Goal: Complete application form: Complete application form

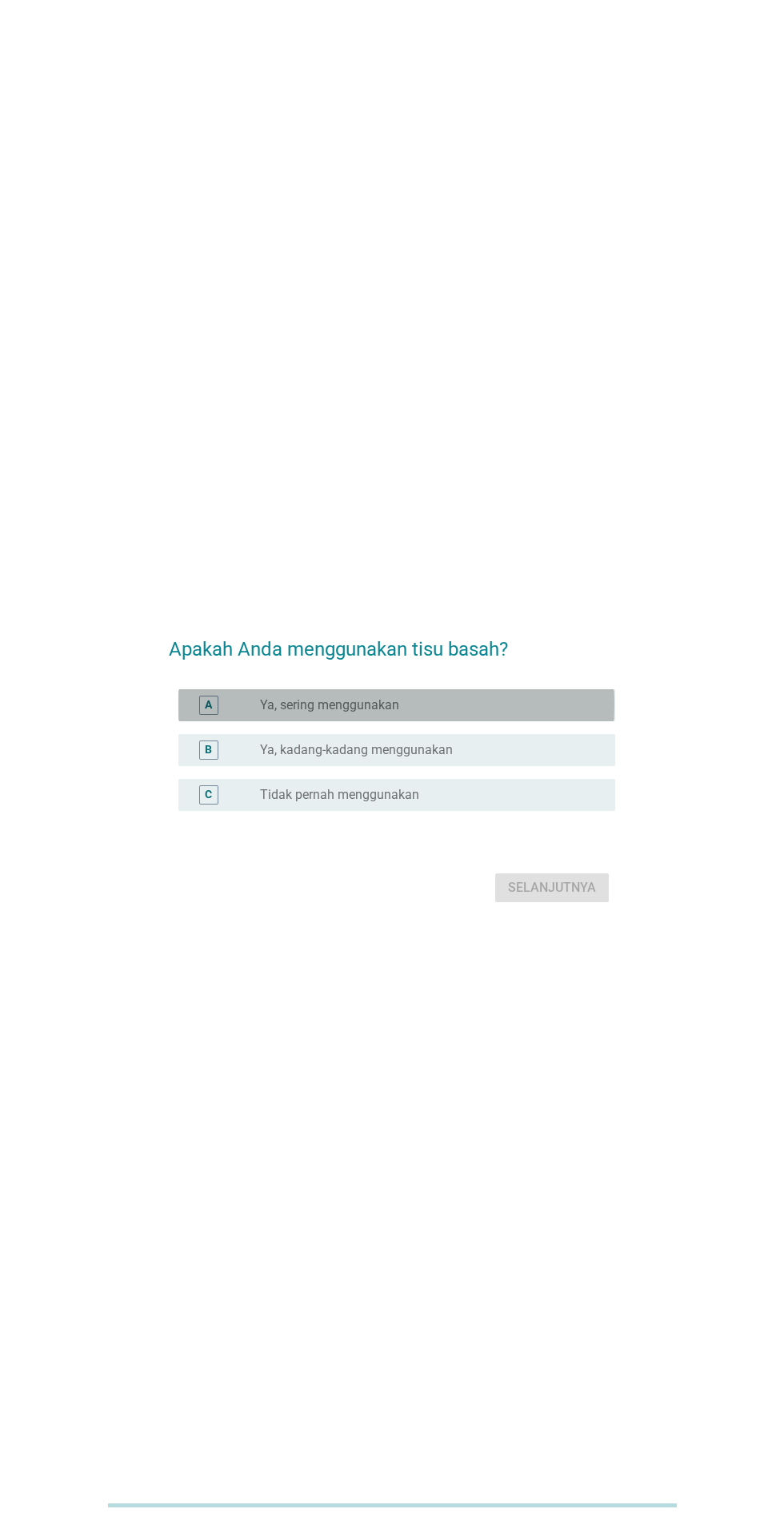
click at [480, 713] on div "radio_button_unchecked Ya, sering menggunakan" at bounding box center [424, 705] width 330 height 16
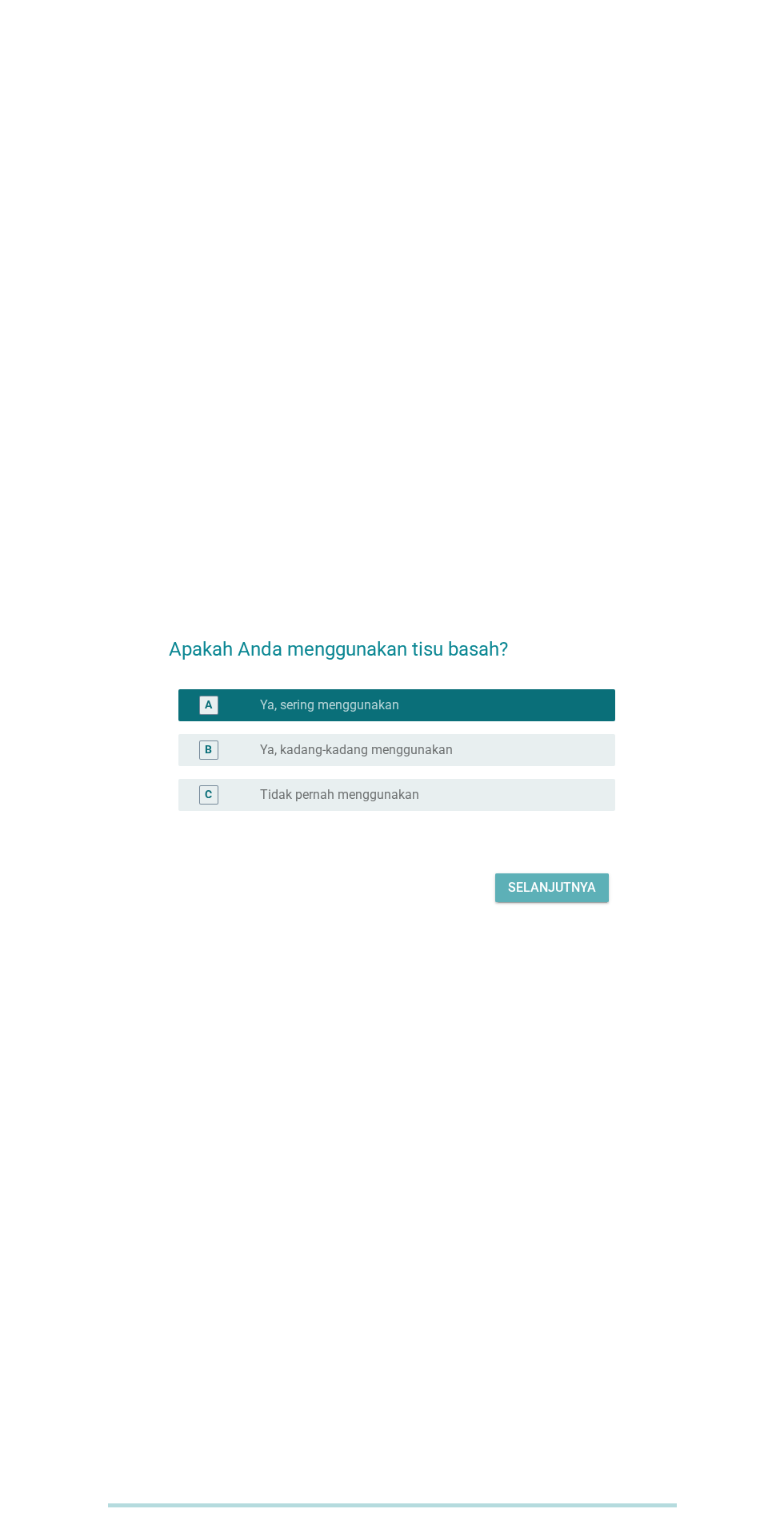
click at [585, 898] on div "Selanjutnya" at bounding box center [552, 887] width 88 height 19
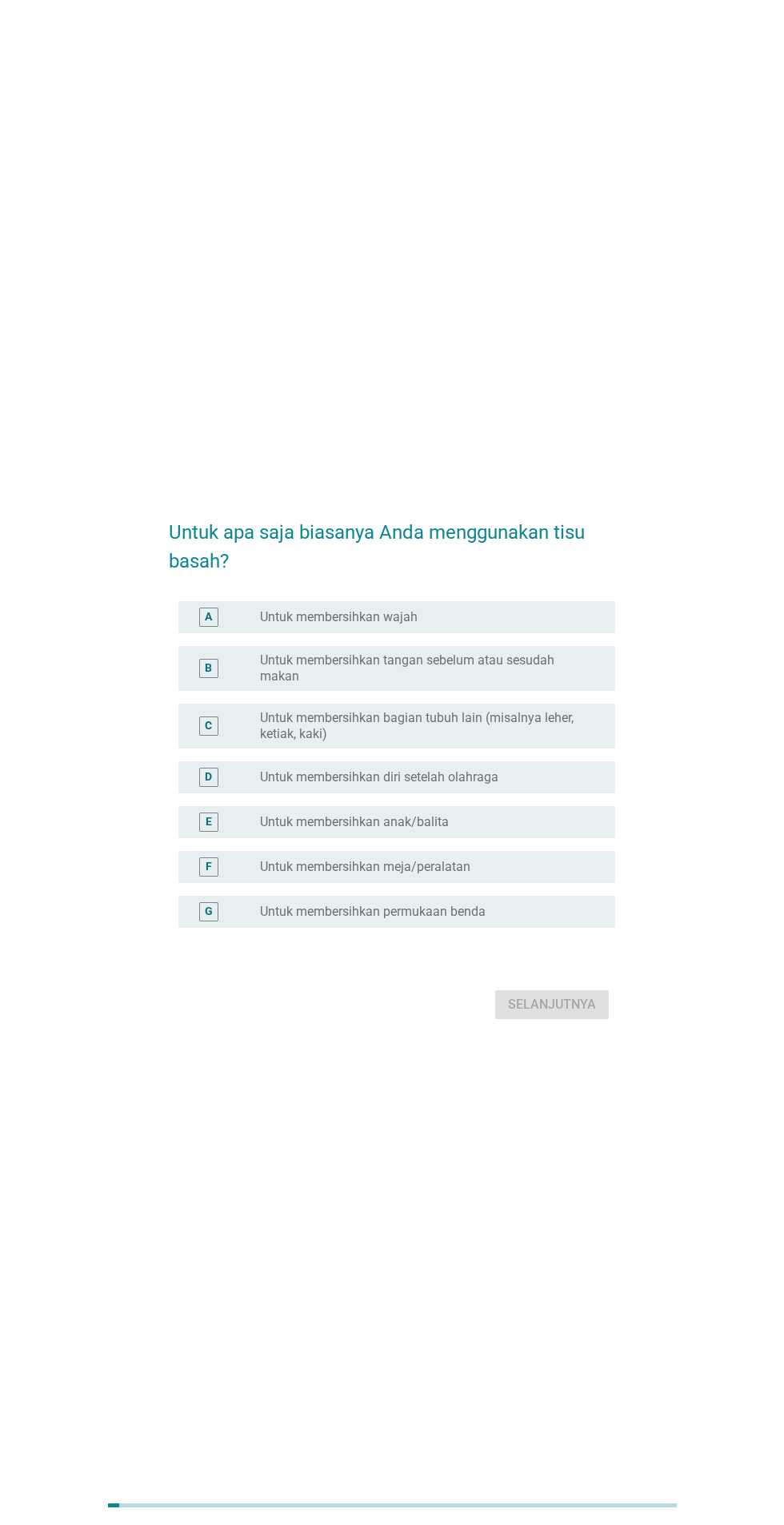
scroll to position [3, 0]
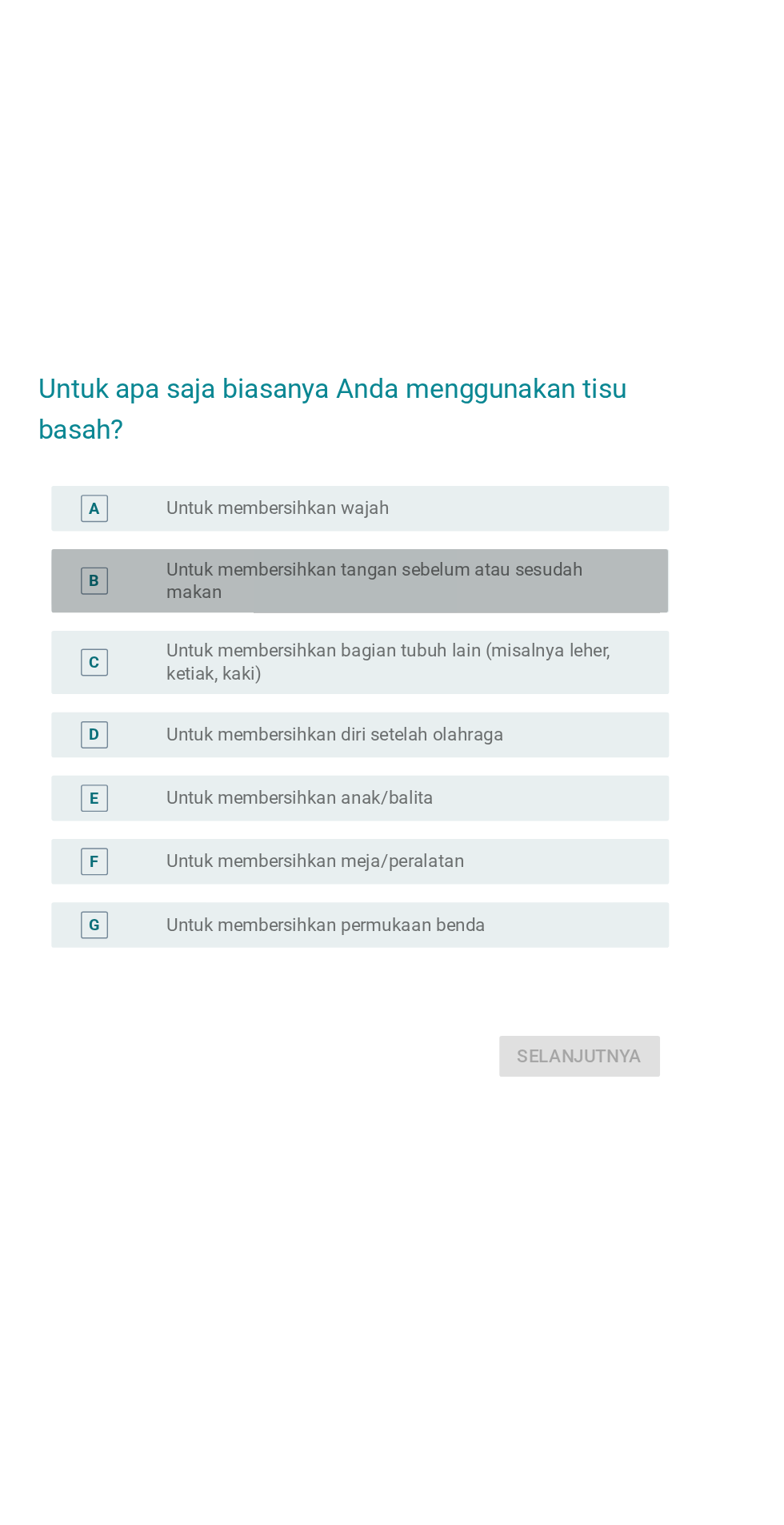
click at [366, 681] on label "Untuk membersihkan tangan sebelum atau sesudah makan" at bounding box center [424, 665] width 330 height 32
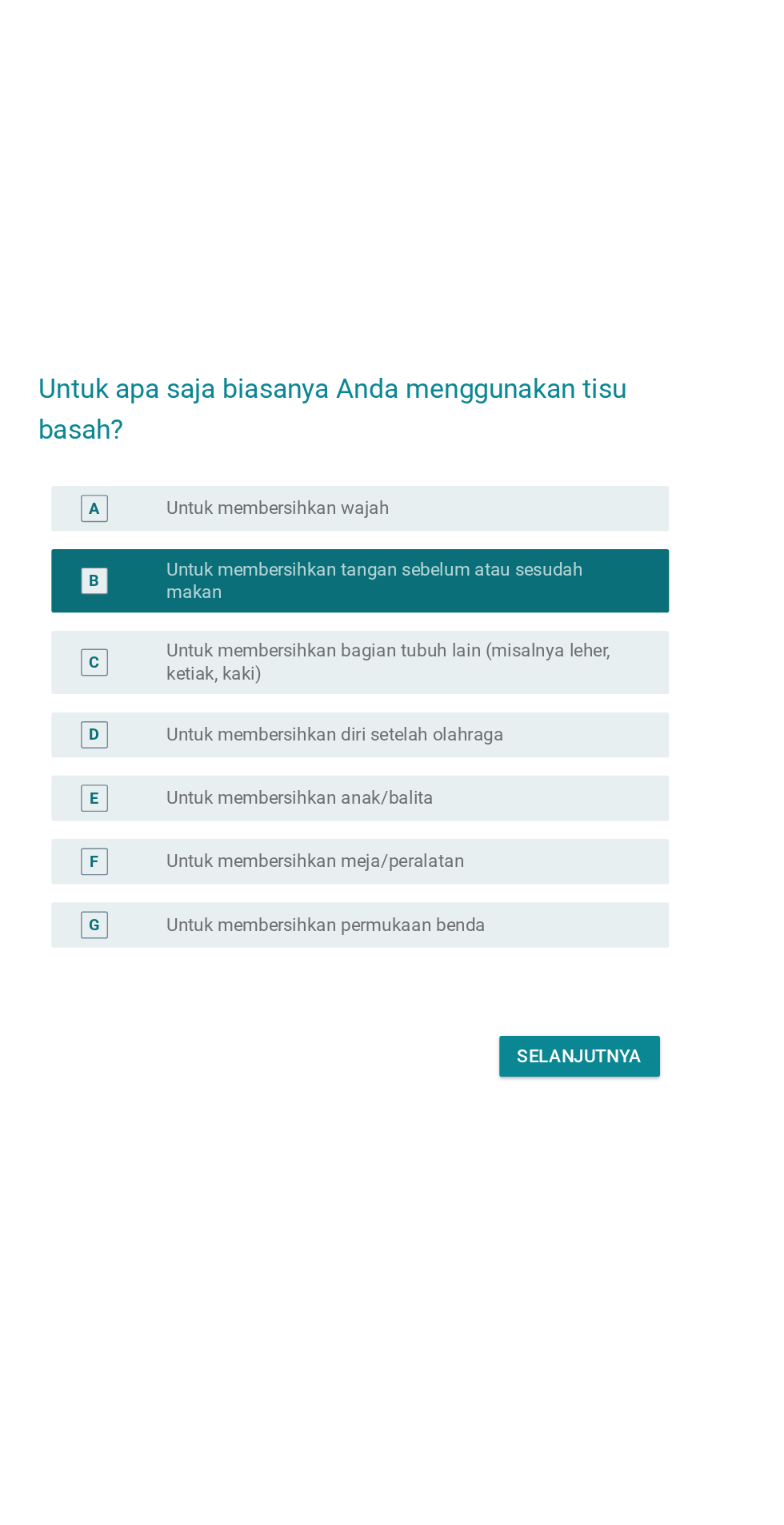
click at [447, 739] on label "Untuk membersihkan bagian tubuh lain (misalnya leher, ketiak, kaki)" at bounding box center [424, 723] width 330 height 32
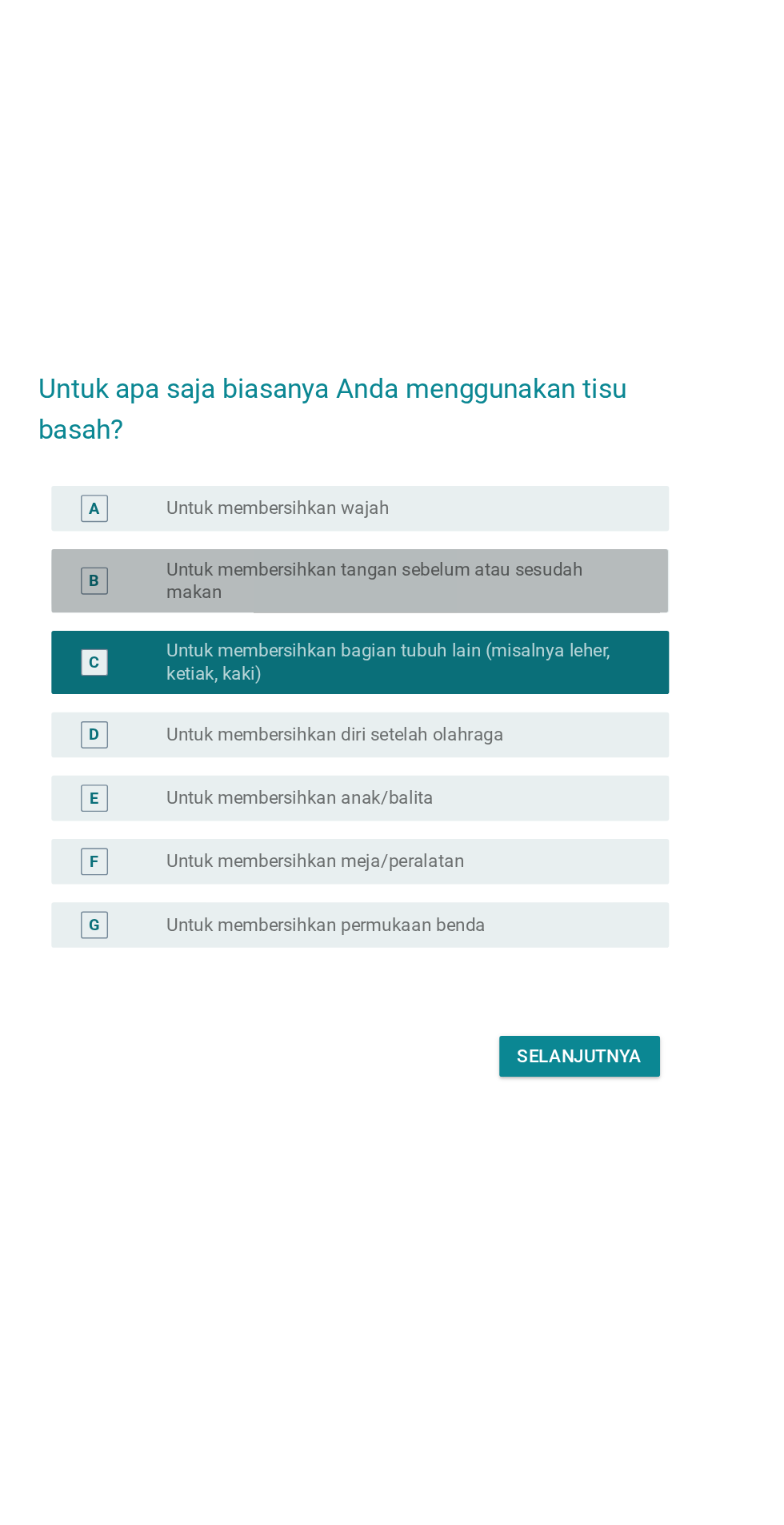
click at [540, 681] on label "Untuk membersihkan tangan sebelum atau sesudah makan" at bounding box center [424, 665] width 330 height 32
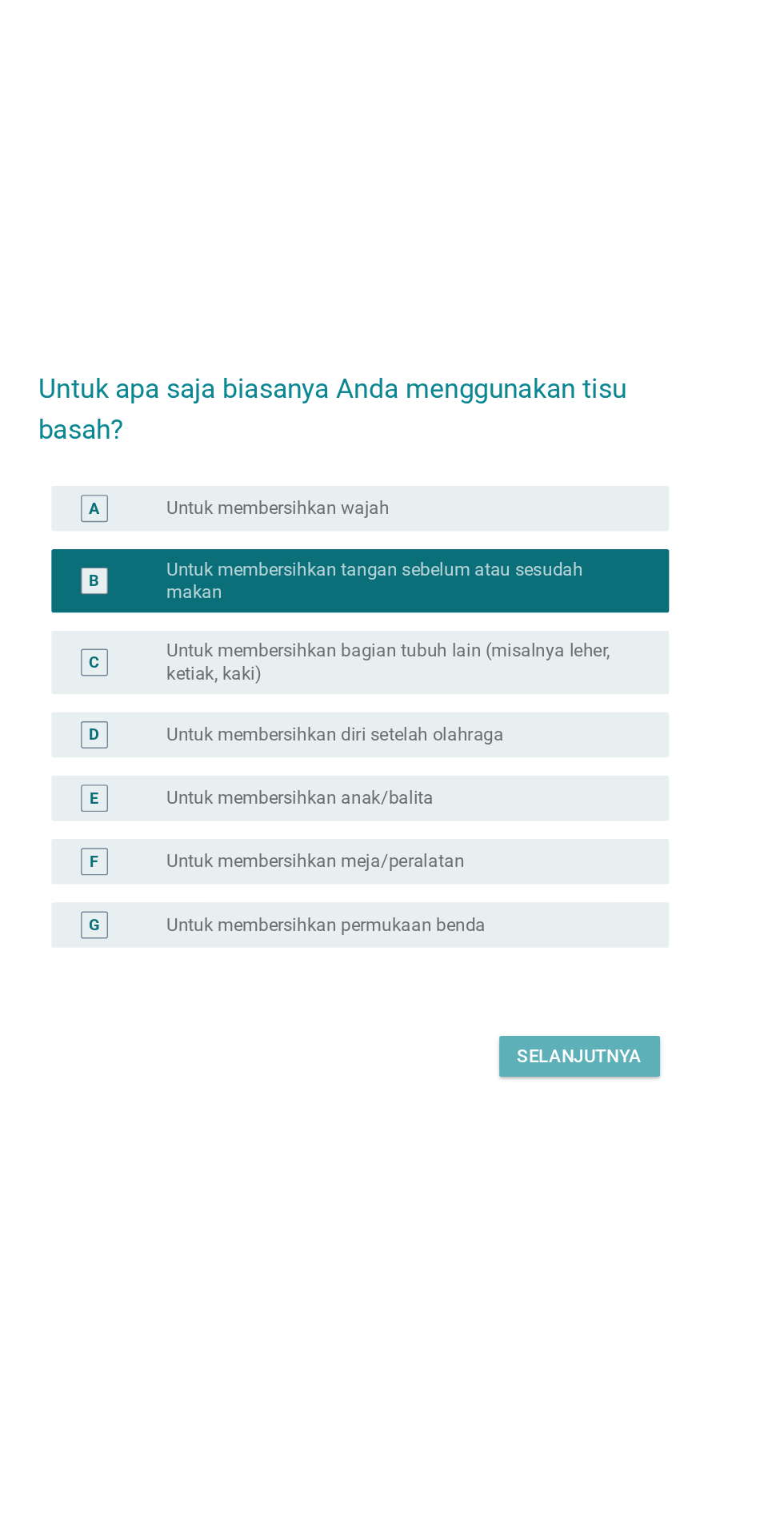
click at [563, 1011] on div "Selanjutnya" at bounding box center [552, 1002] width 88 height 19
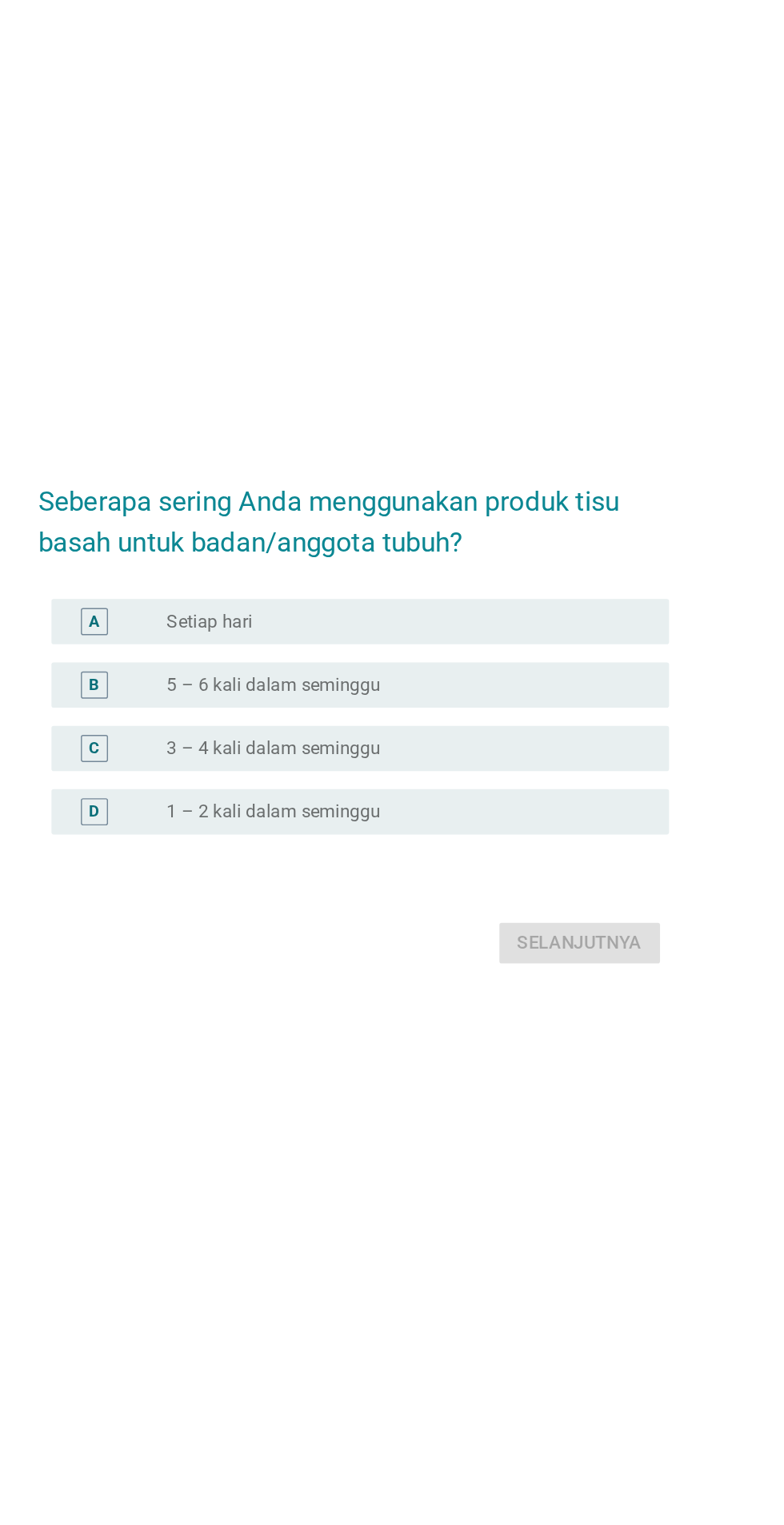
scroll to position [79, 0]
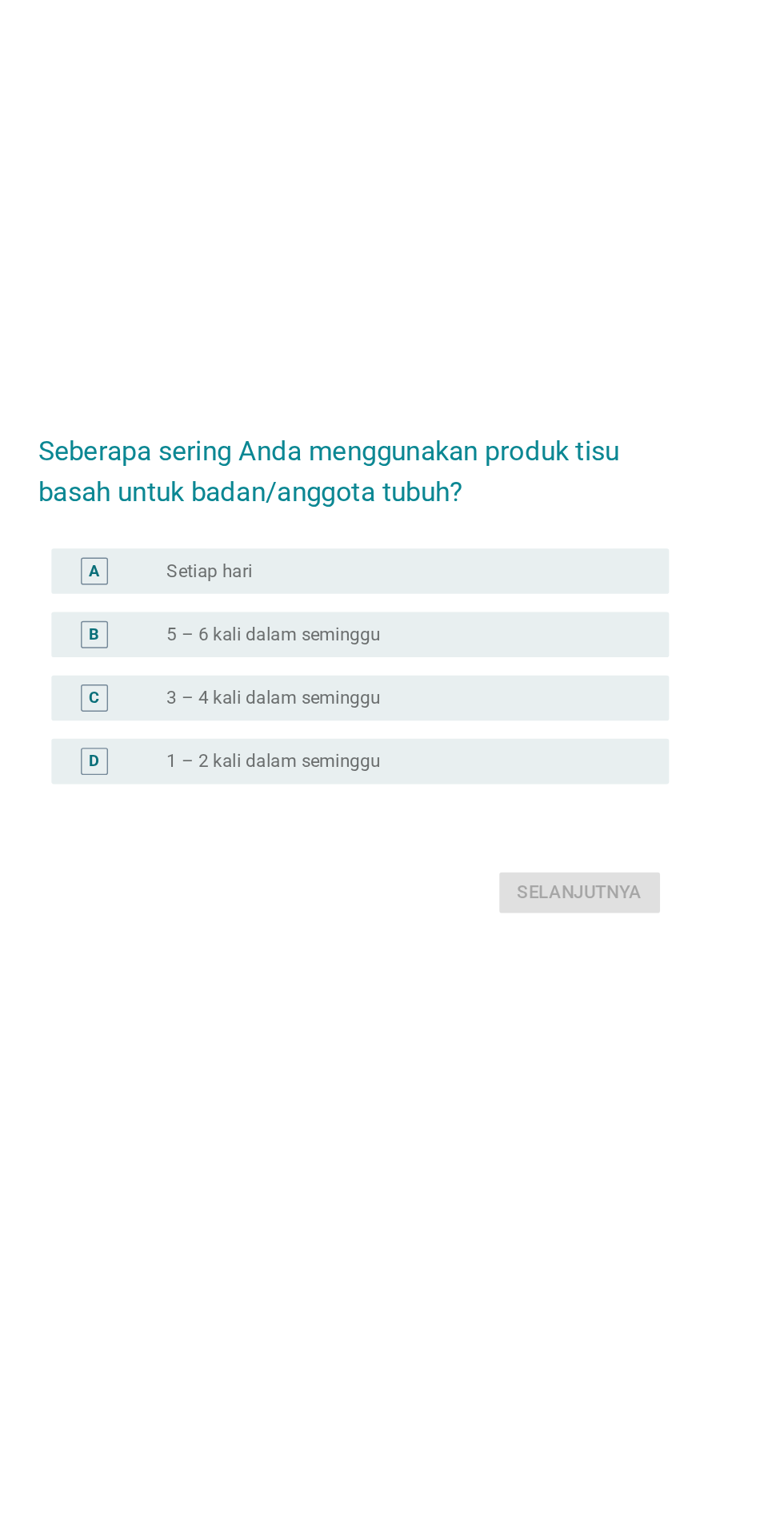
click at [454, 719] on div "B radio_button_unchecked 5 – 6 kali dalam seminggu" at bounding box center [397, 703] width 436 height 32
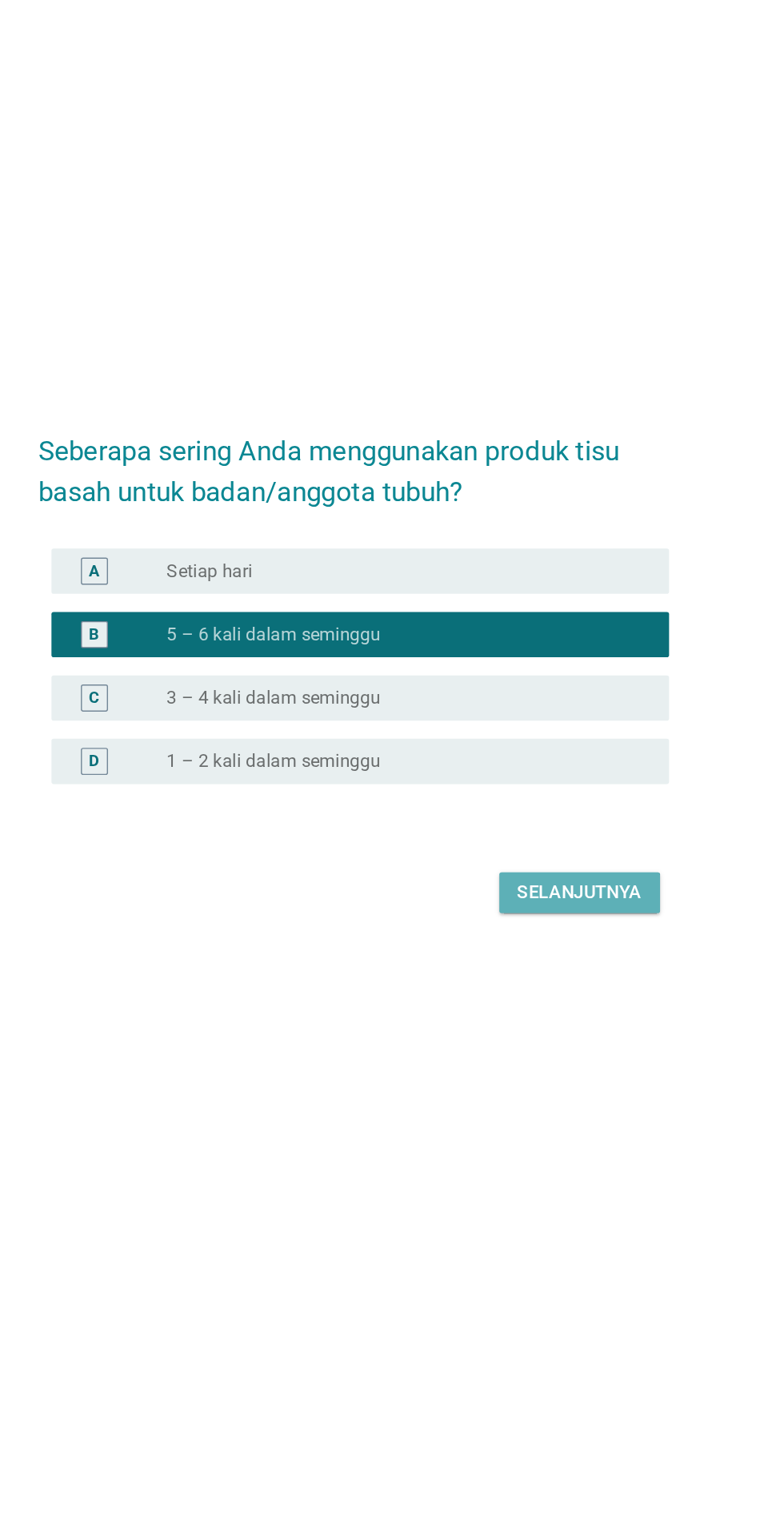
click at [573, 895] on div "Selanjutnya" at bounding box center [552, 885] width 88 height 19
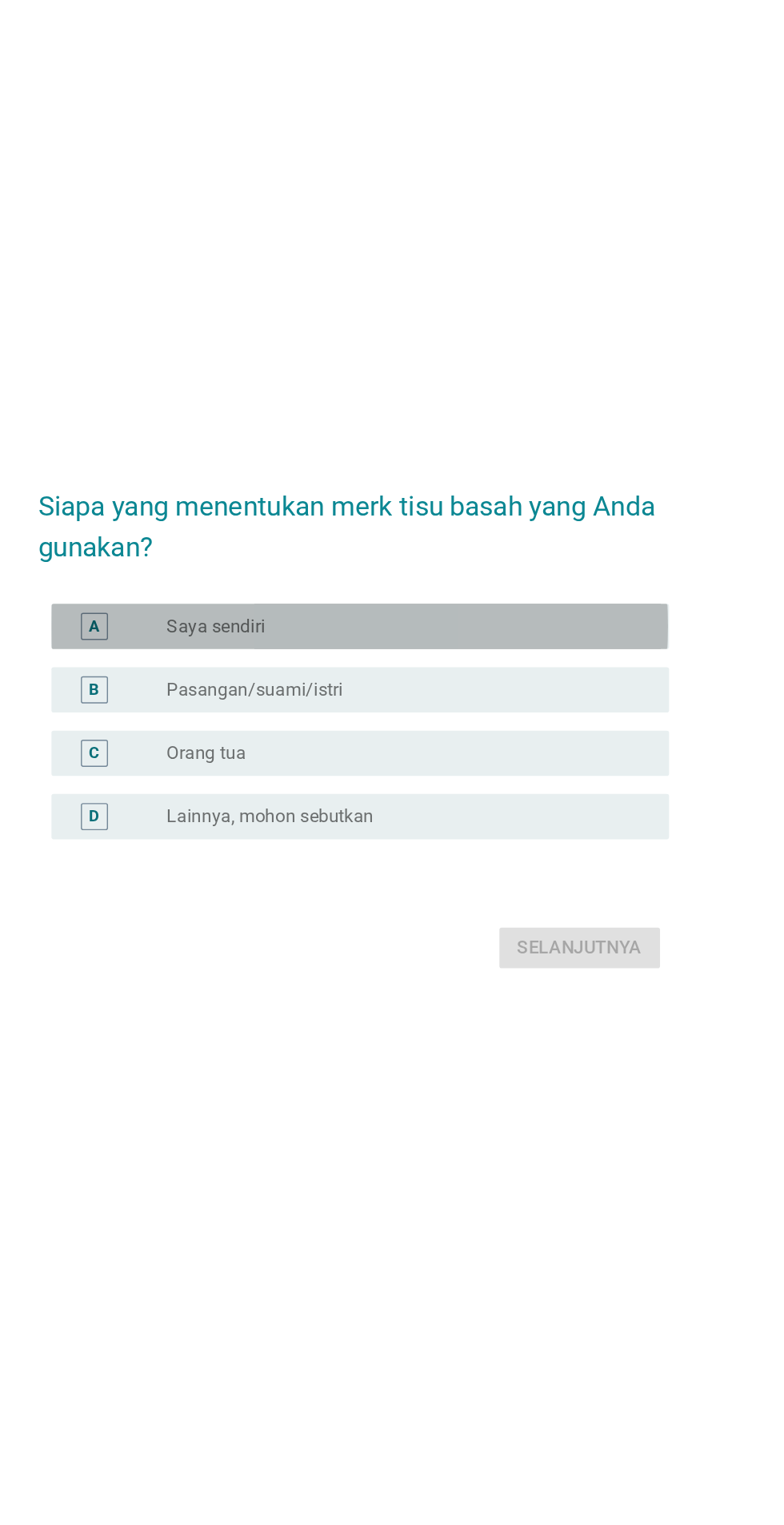
click at [468, 705] on div "radio_button_unchecked Saya sendiri" at bounding box center [424, 696] width 330 height 16
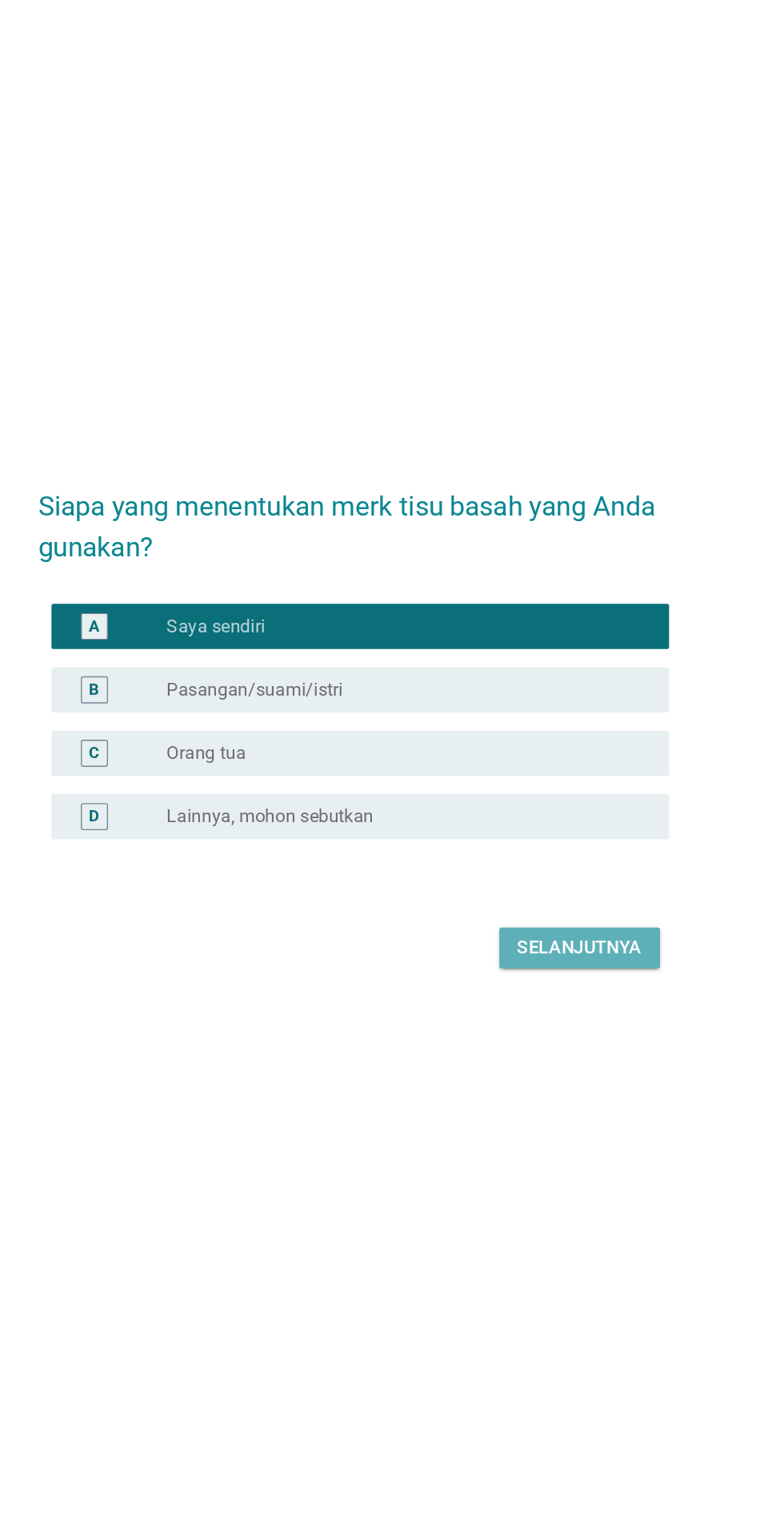
click at [568, 934] on div "Selanjutnya" at bounding box center [552, 924] width 88 height 19
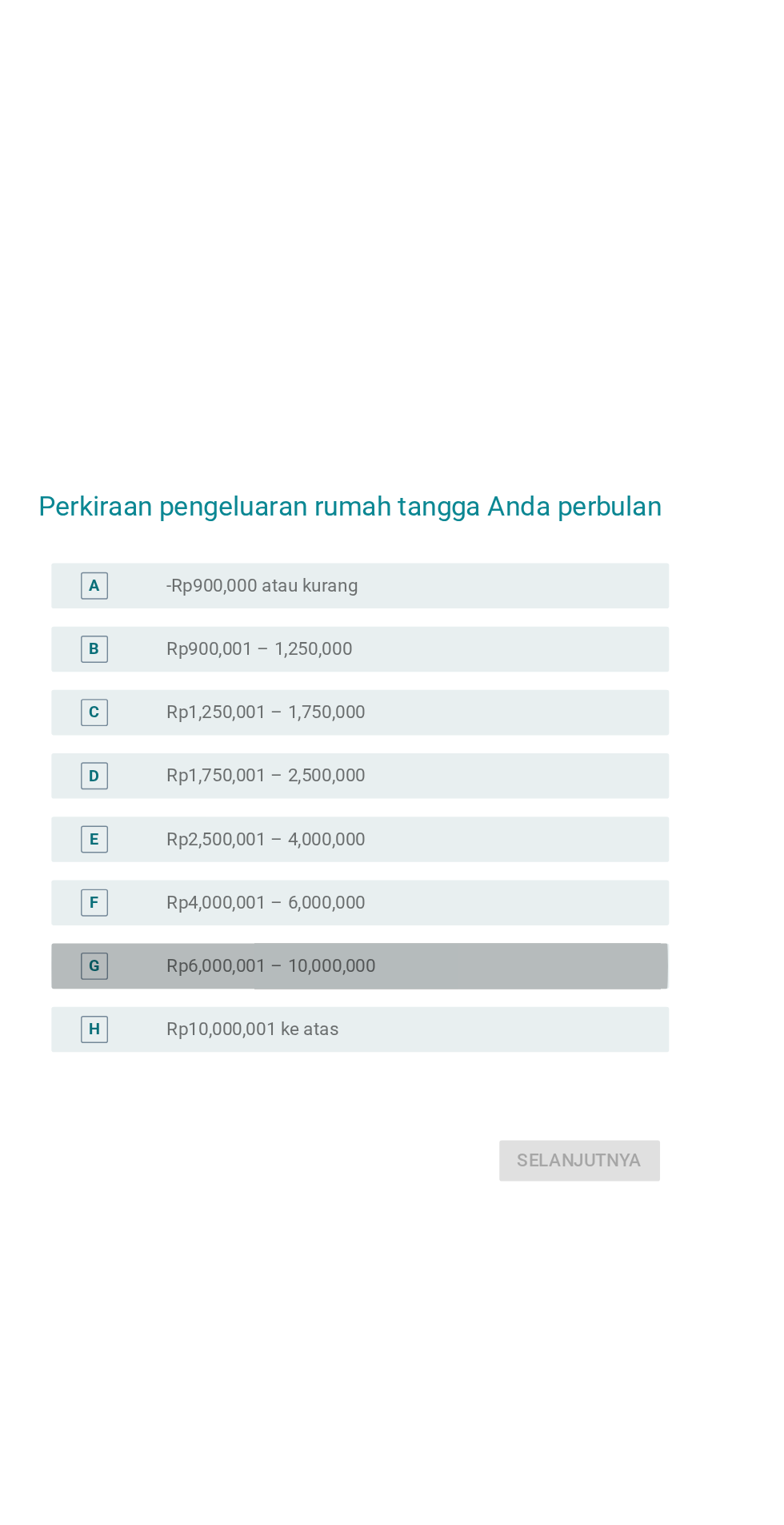
click at [469, 870] on div "radio_button_unchecked Rp6,000,001 – 10,000,000" at bounding box center [424, 862] width 330 height 16
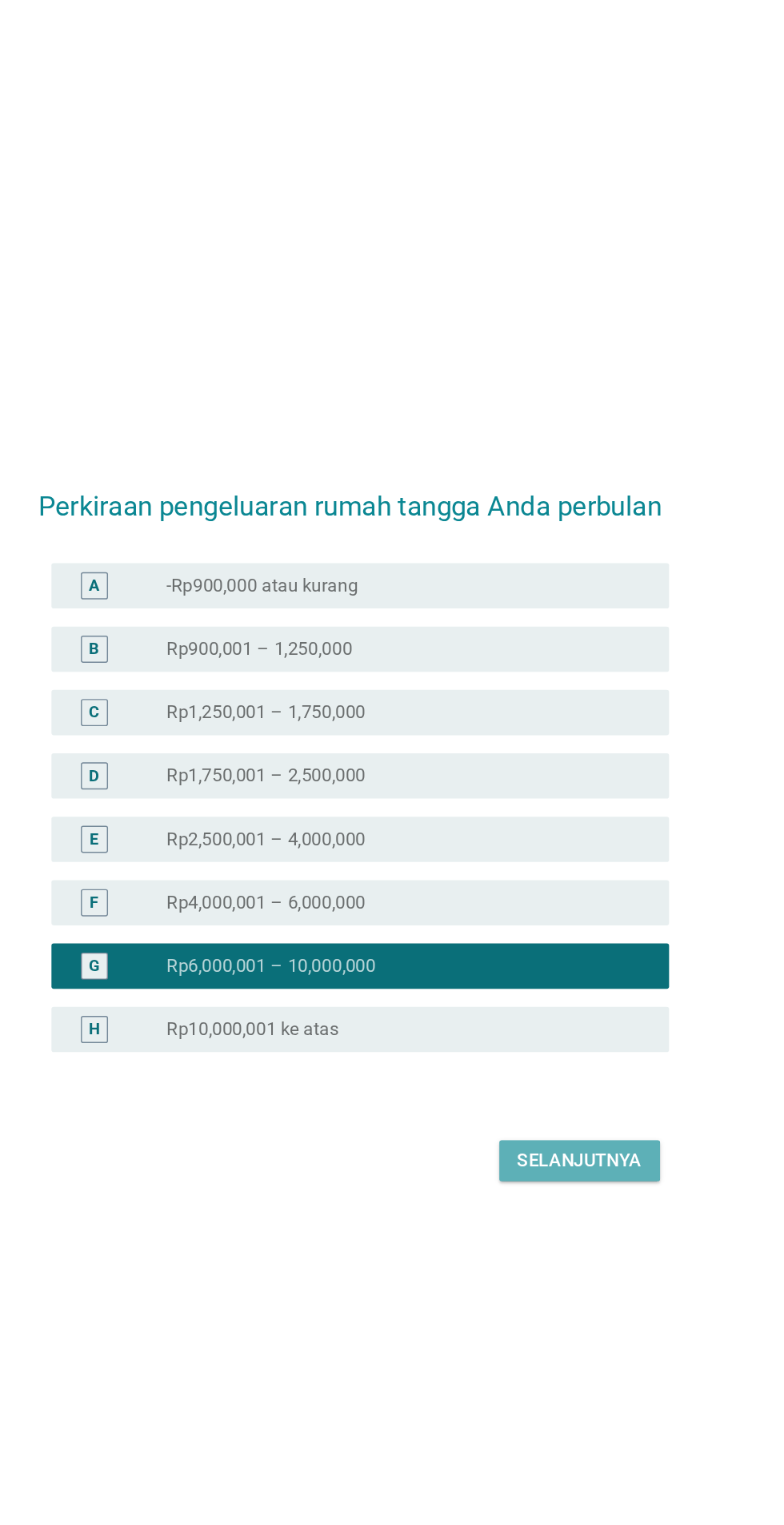
click at [572, 1009] on div "Selanjutnya" at bounding box center [552, 1000] width 88 height 19
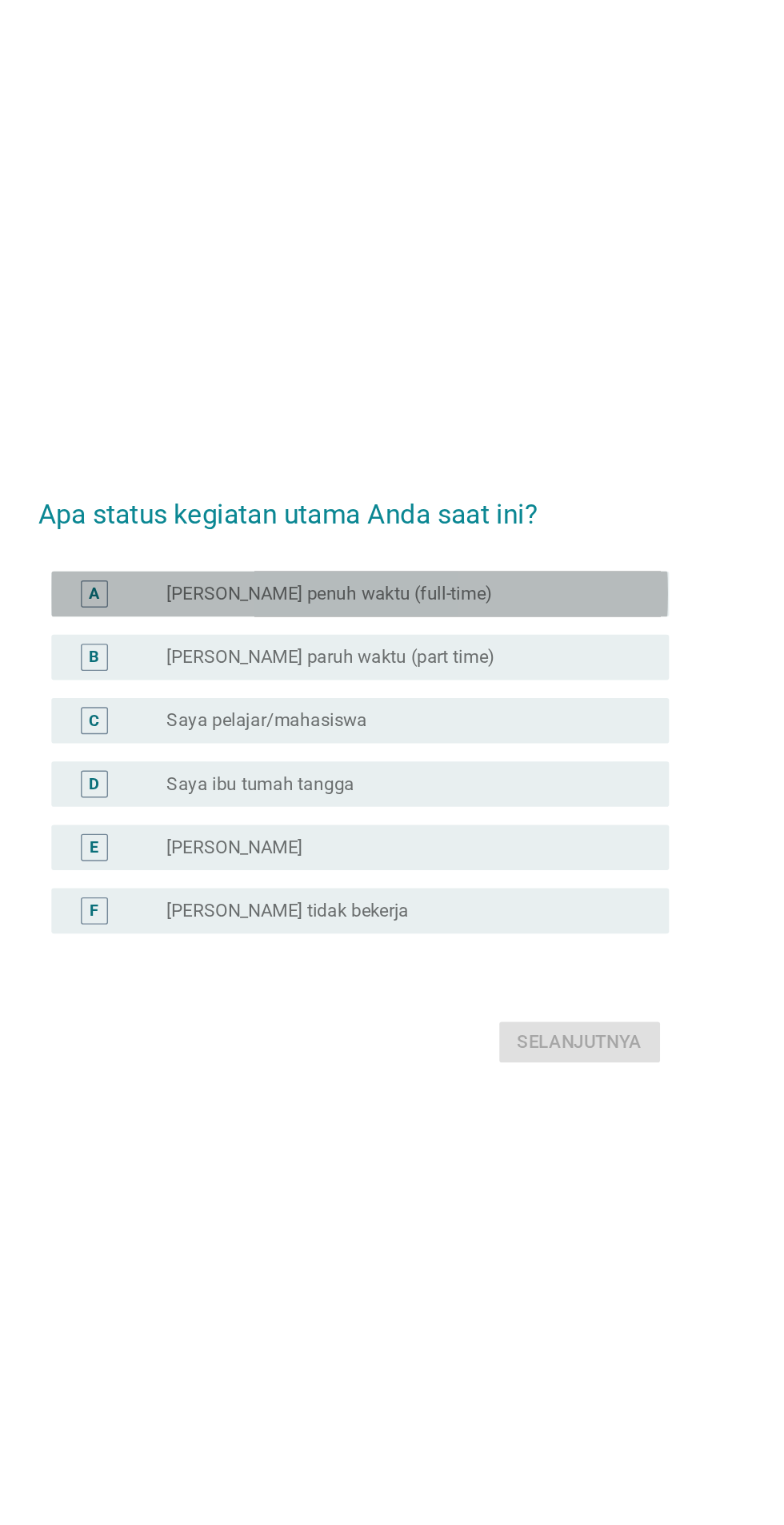
click at [537, 607] on div "radio_button_unchecked Saya karyawan penuh waktu (full-time)" at bounding box center [424, 598] width 330 height 16
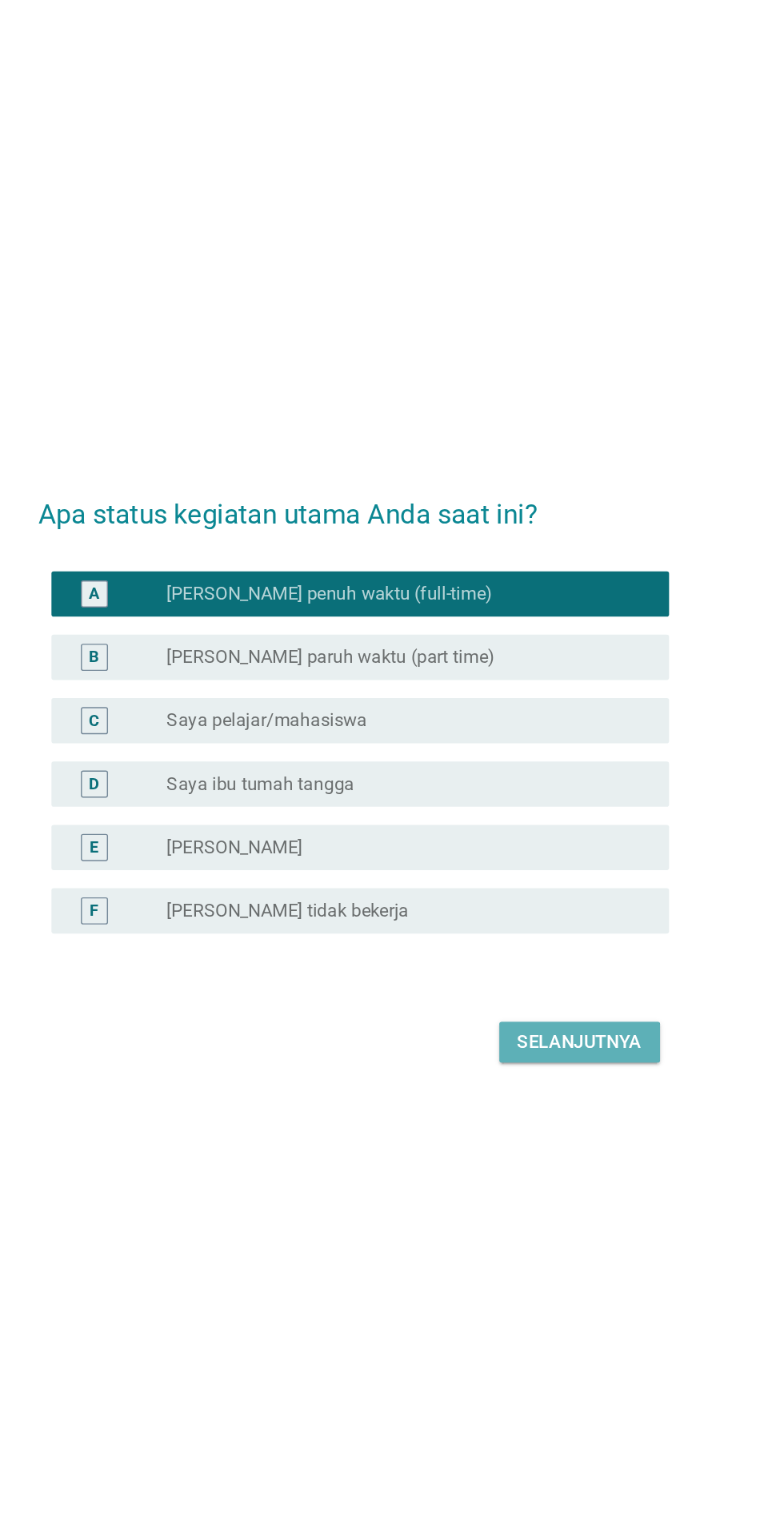
click at [577, 930] on button "Selanjutnya" at bounding box center [552, 916] width 113 height 28
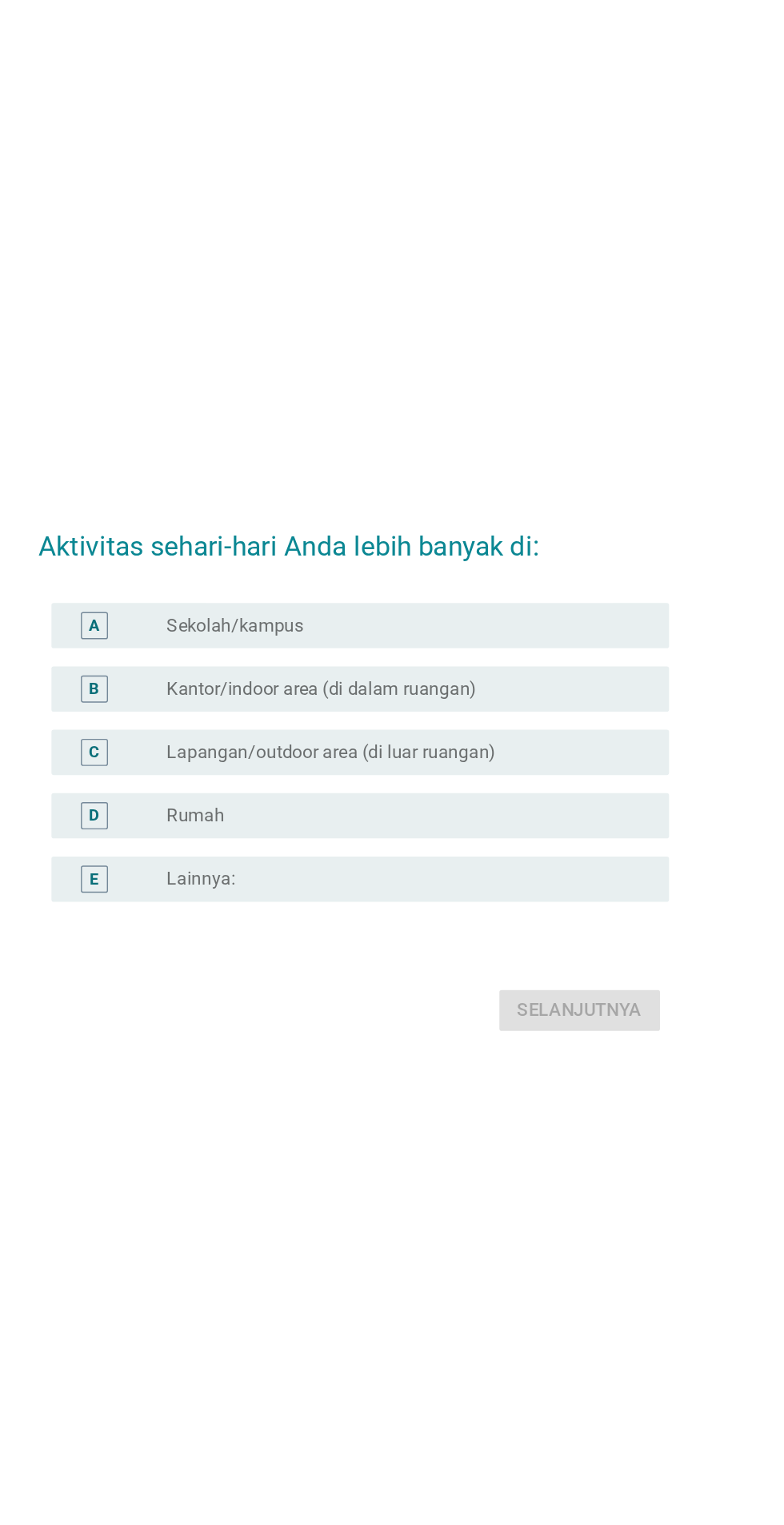
scroll to position [23, 0]
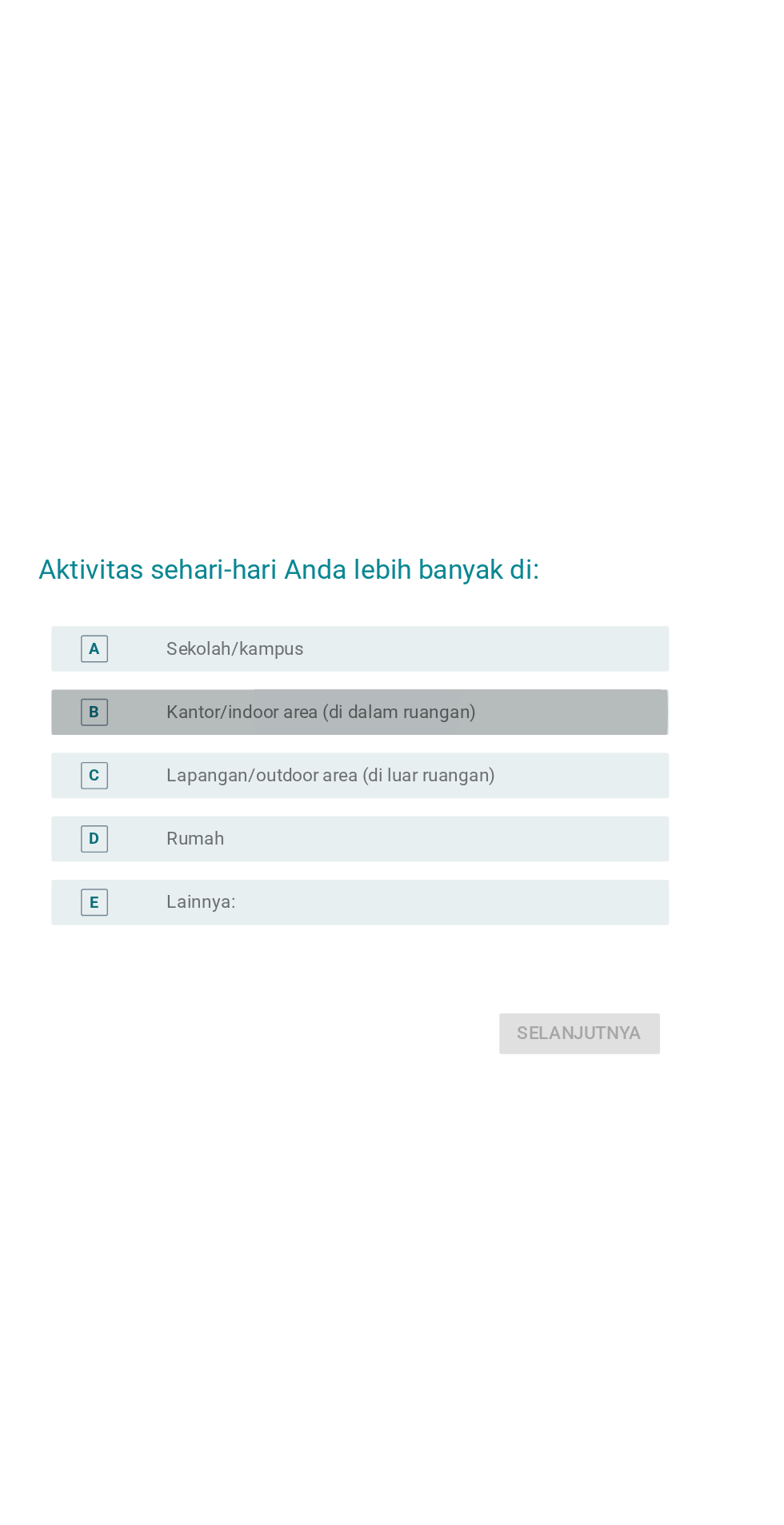
click at [510, 691] on div "radio_button_unchecked Kantor/indoor area (di dalam ruangan)" at bounding box center [424, 682] width 330 height 16
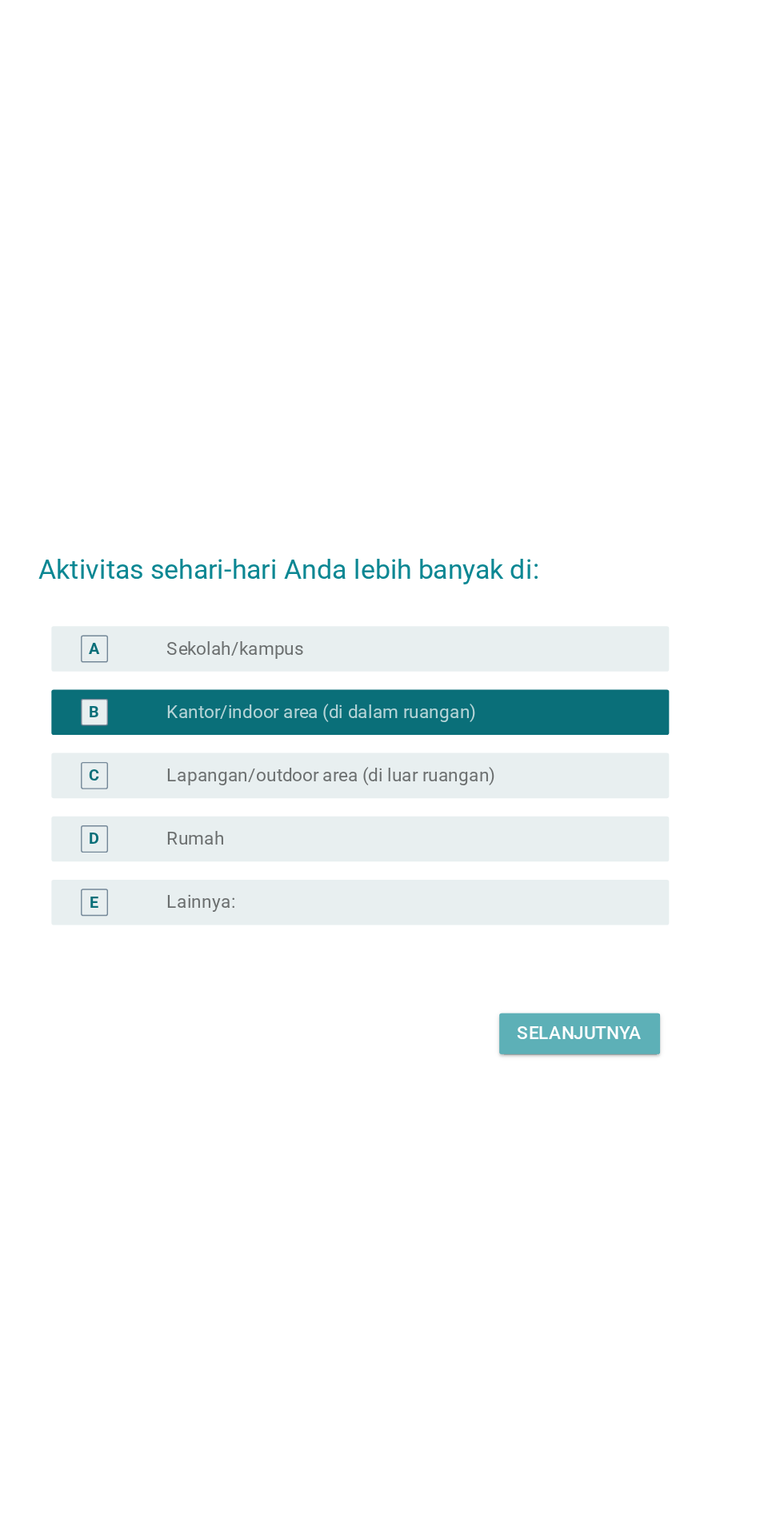
click at [553, 924] on button "Selanjutnya" at bounding box center [552, 910] width 113 height 28
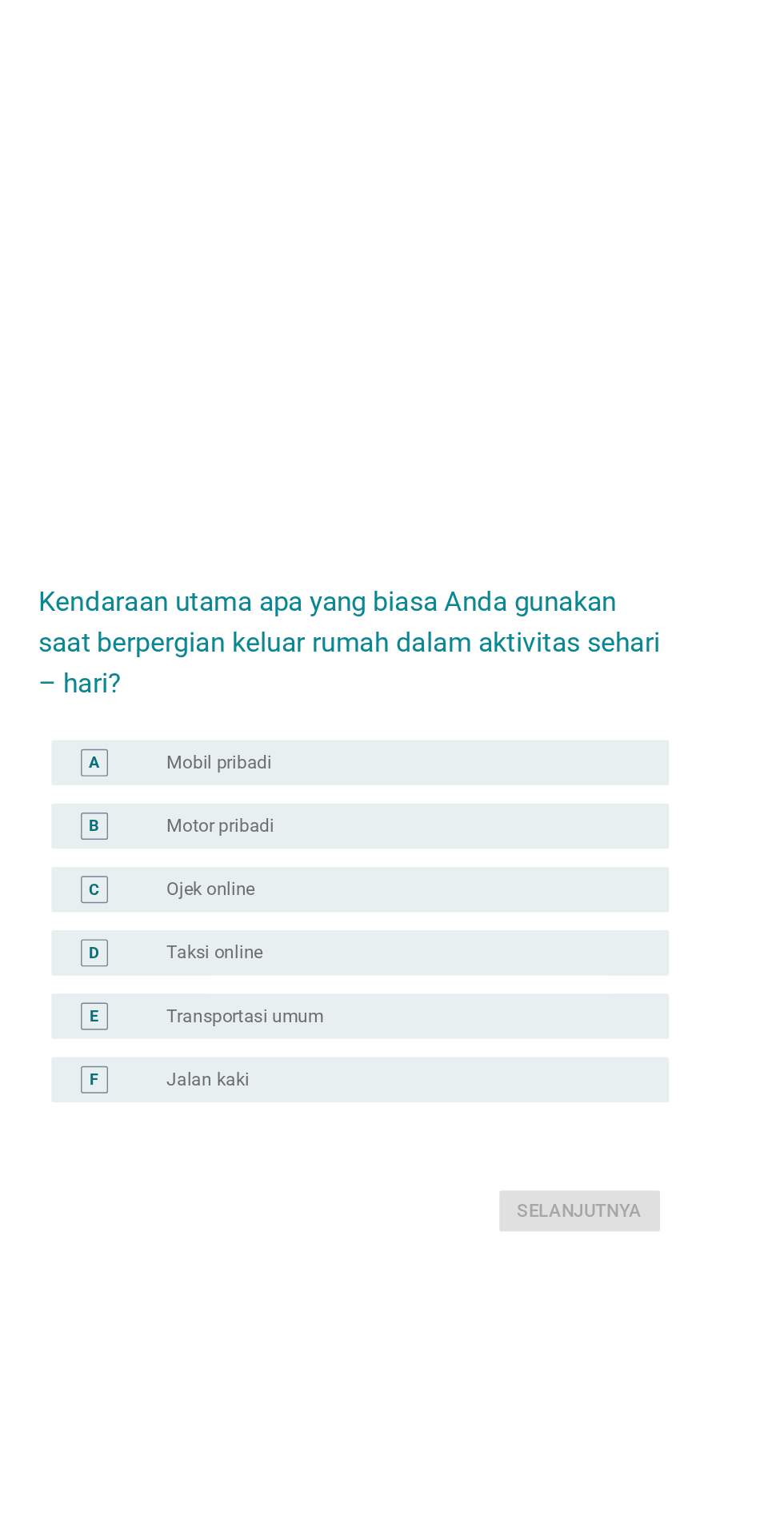
click at [486, 675] on div "radio_button_unchecked Mobil pribadi" at bounding box center [424, 666] width 330 height 16
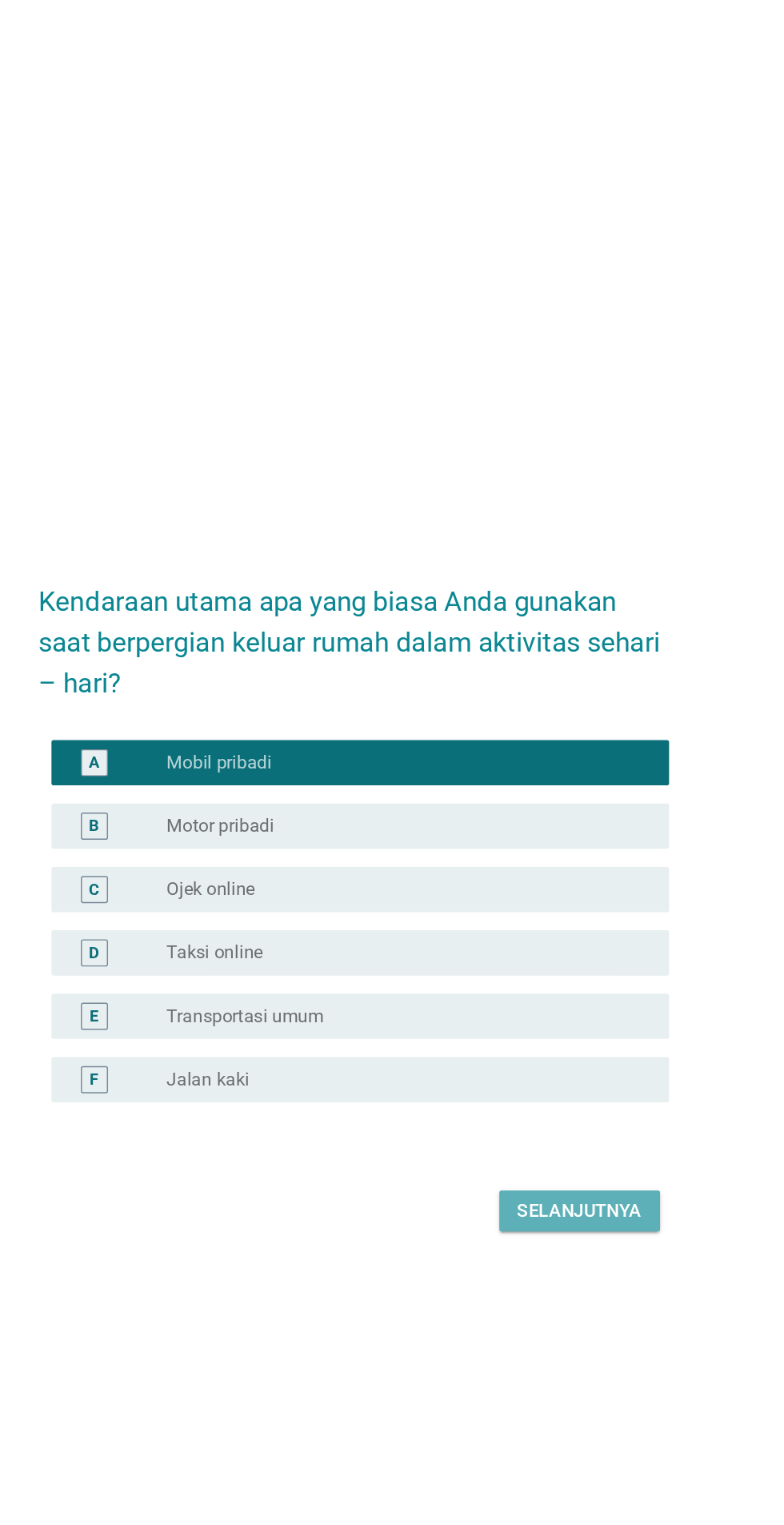
click at [575, 993] on div "Selanjutnya" at bounding box center [552, 984] width 88 height 19
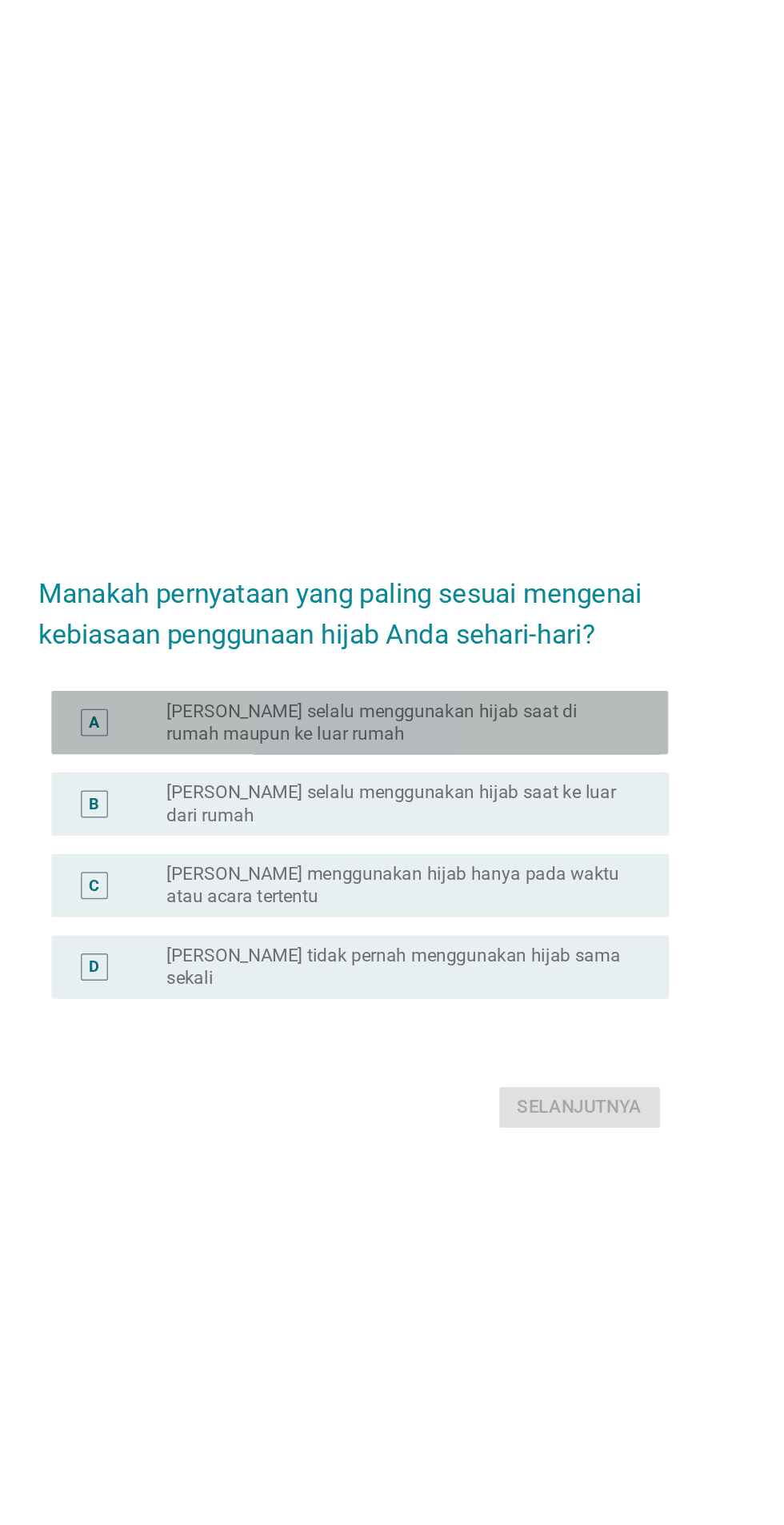
click at [505, 655] on label "[PERSON_NAME] selalu menggunakan hijab saat di rumah maupun ke luar rumah" at bounding box center [424, 639] width 330 height 32
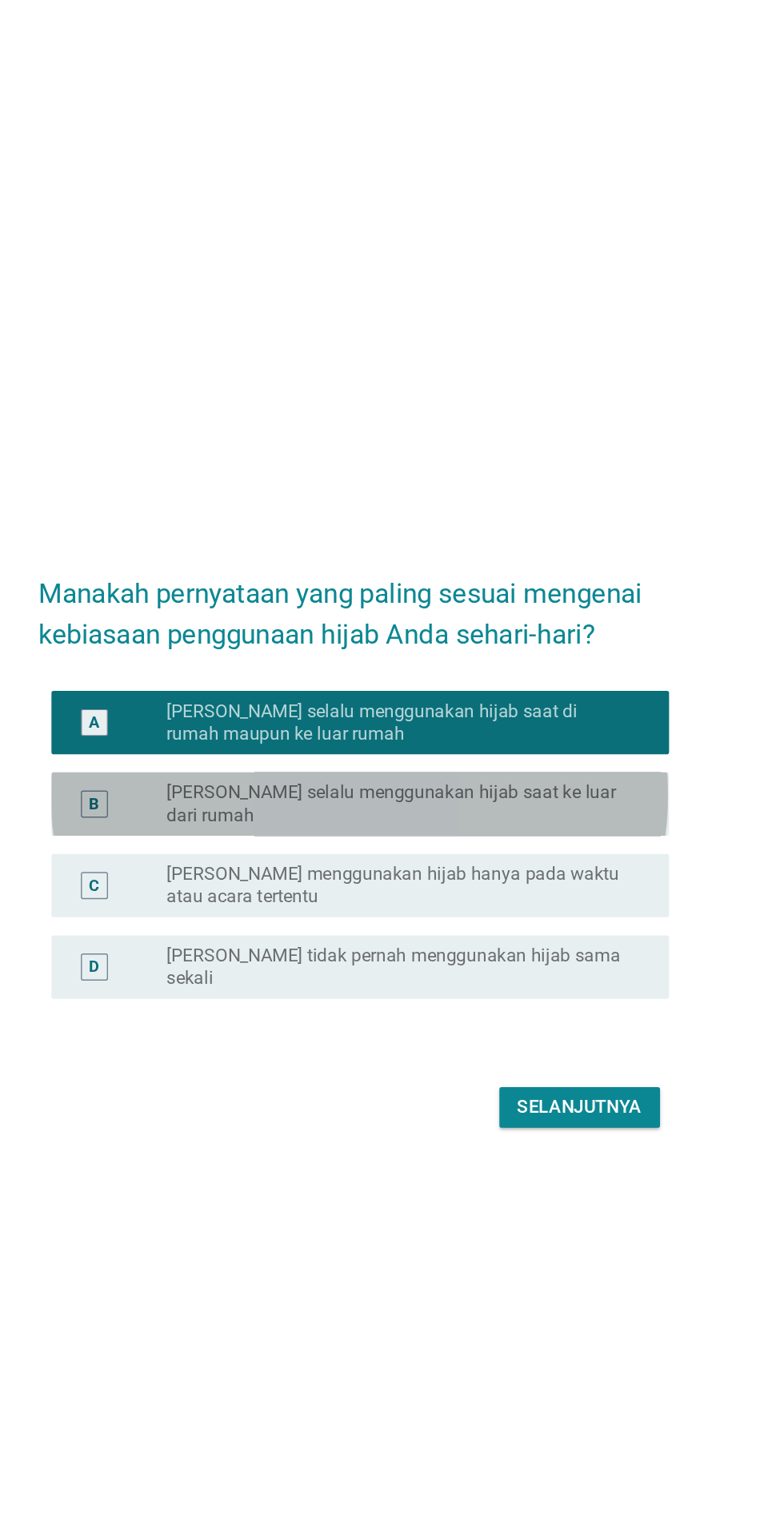
click at [525, 712] on label "[PERSON_NAME] selalu menggunakan hijab saat ke luar dari rumah" at bounding box center [424, 696] width 330 height 32
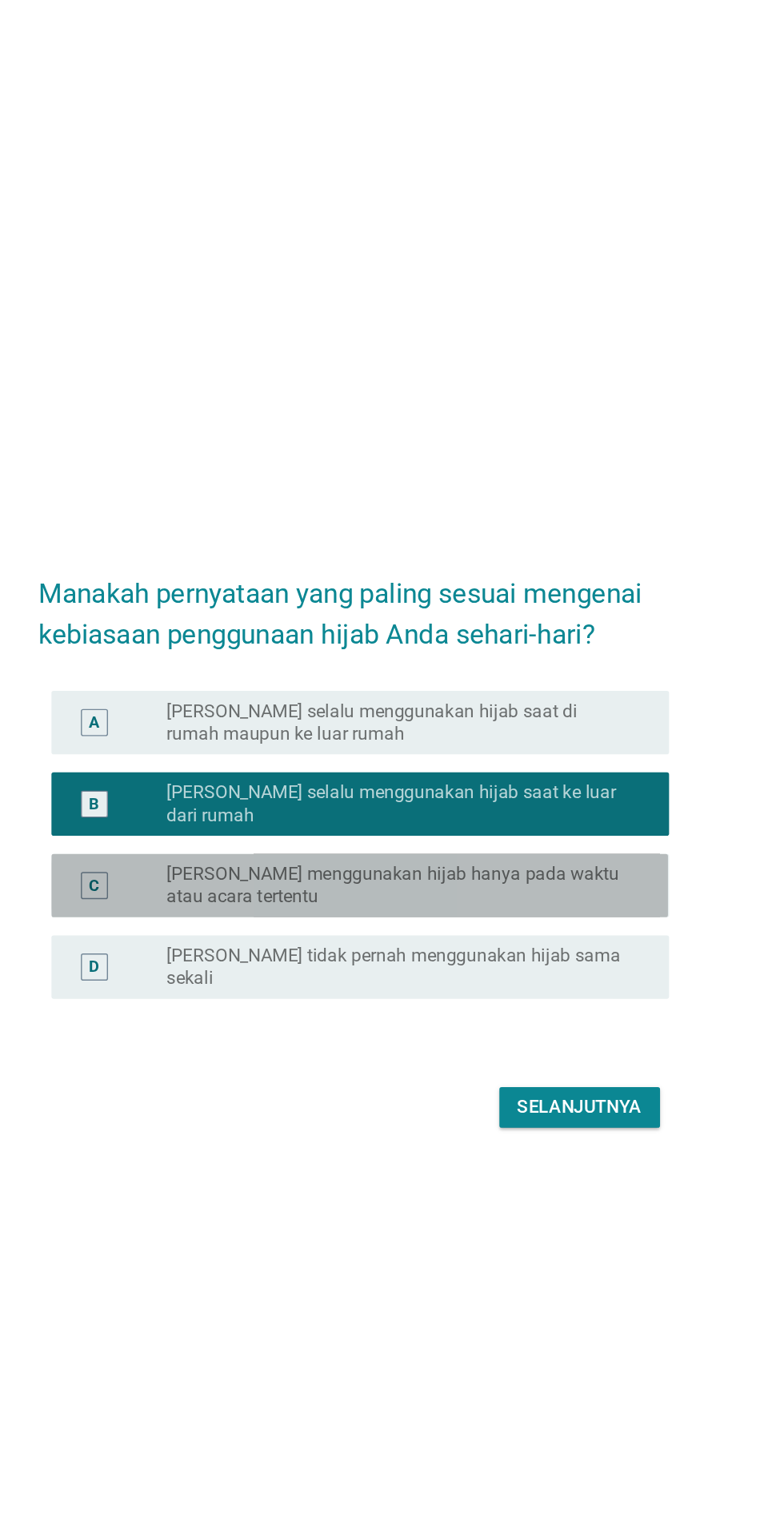
click at [521, 770] on label "[PERSON_NAME] menggunakan hijab hanya pada waktu atau acara tertentu" at bounding box center [424, 754] width 330 height 32
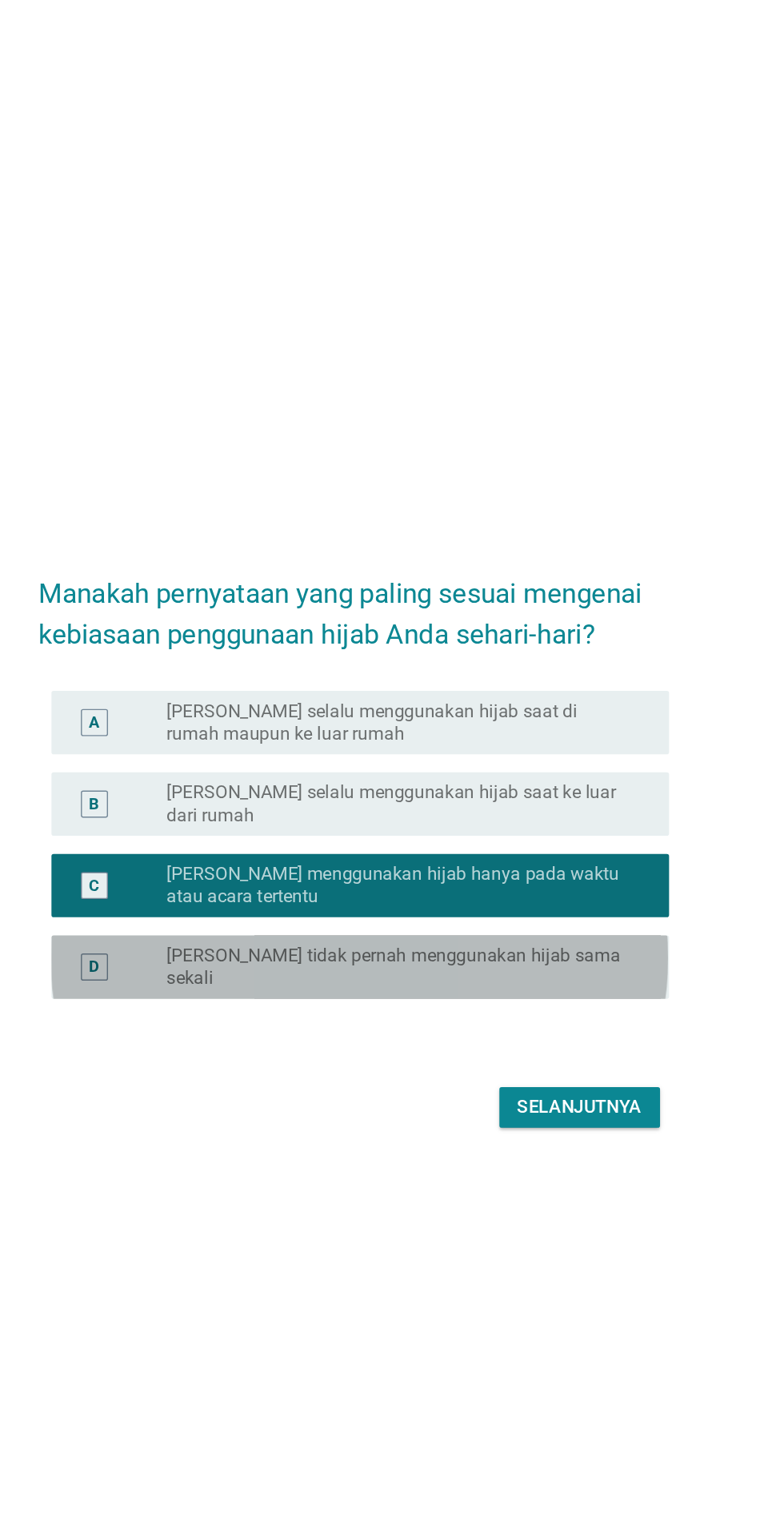
click at [509, 828] on label "[PERSON_NAME] tidak pernah menggunakan hijab sama sekali" at bounding box center [424, 812] width 330 height 32
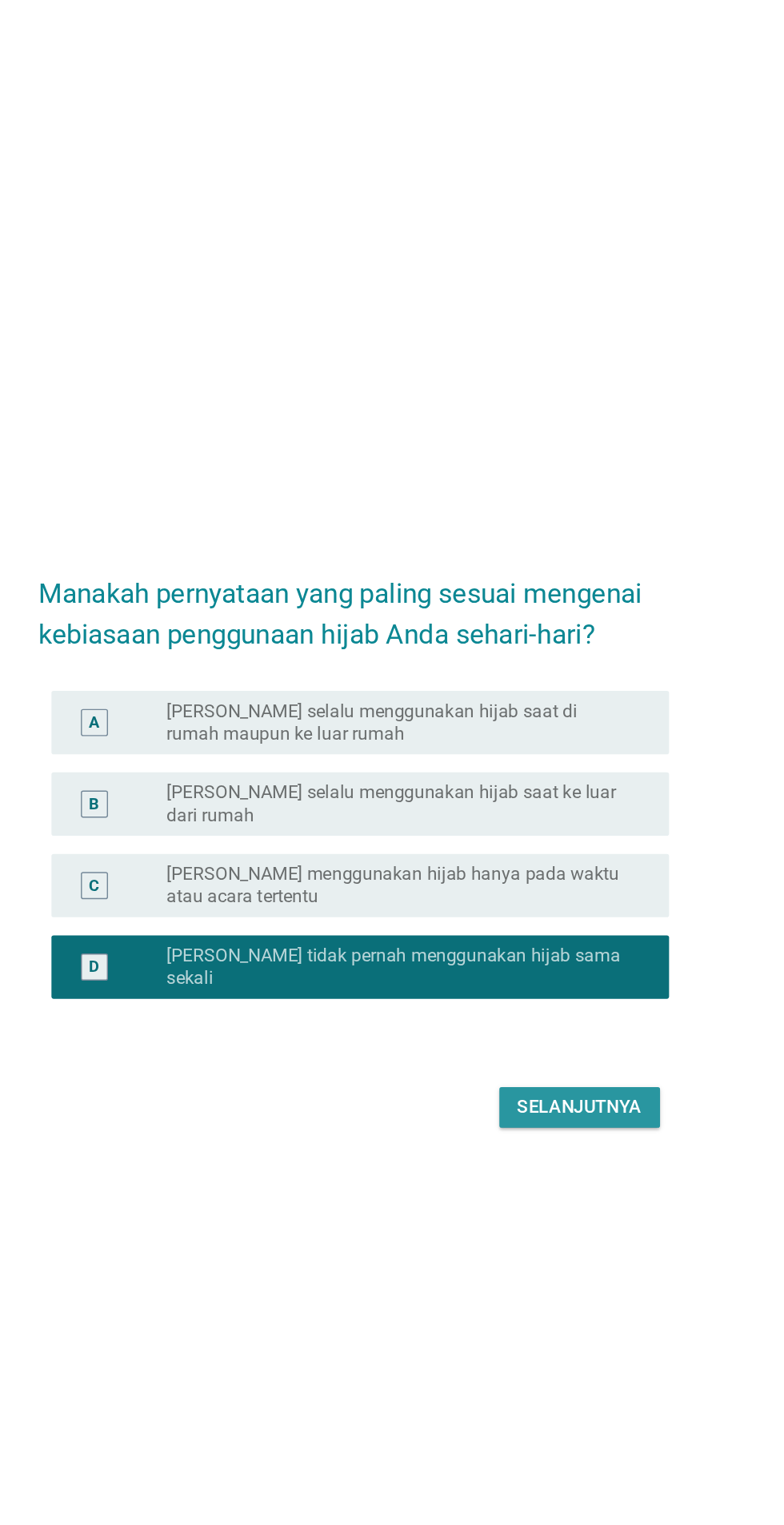
click at [553, 920] on div "Selanjutnya" at bounding box center [552, 911] width 88 height 19
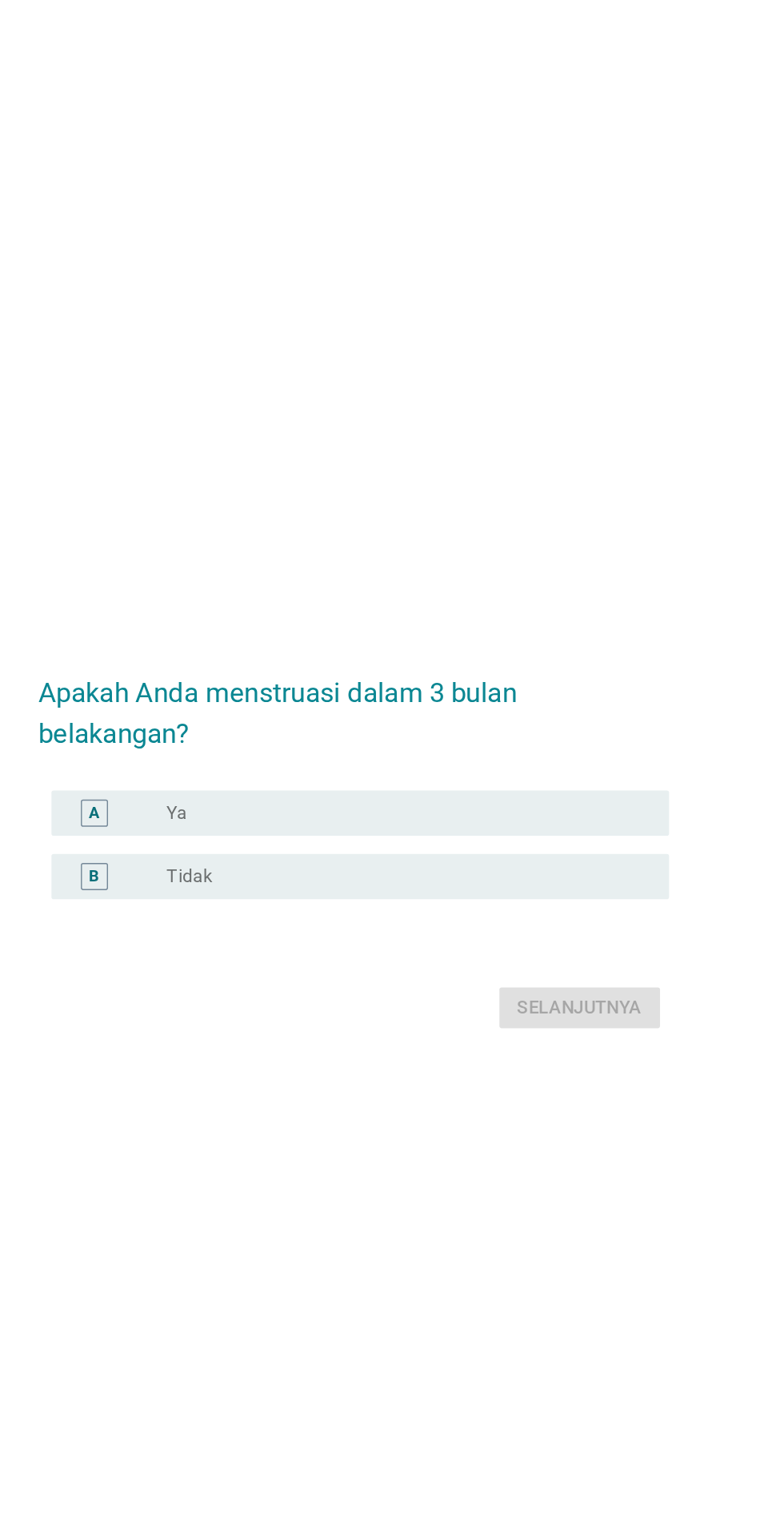
scroll to position [58, 0]
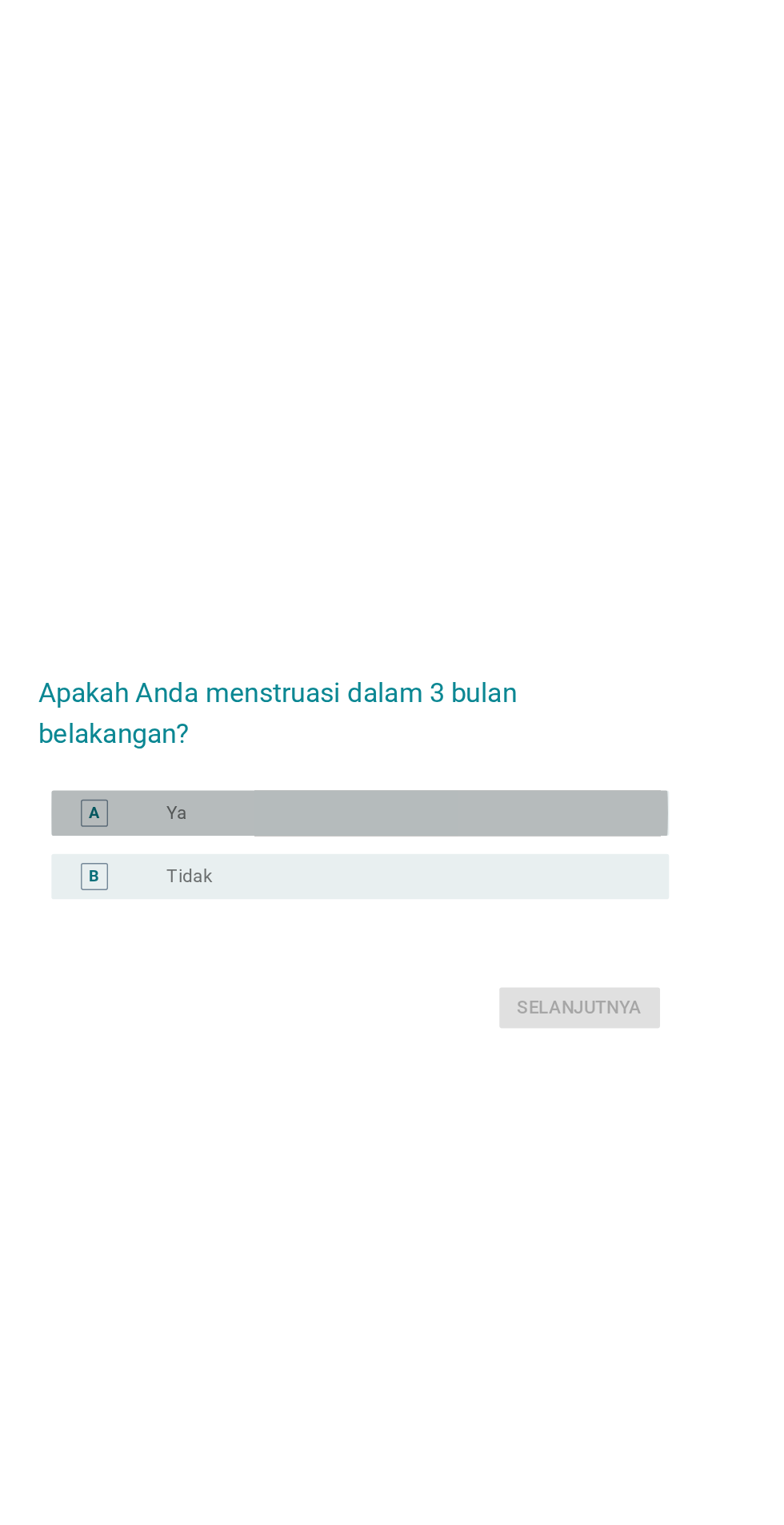
click at [473, 719] on div "A radio_button_unchecked Ya" at bounding box center [397, 703] width 436 height 32
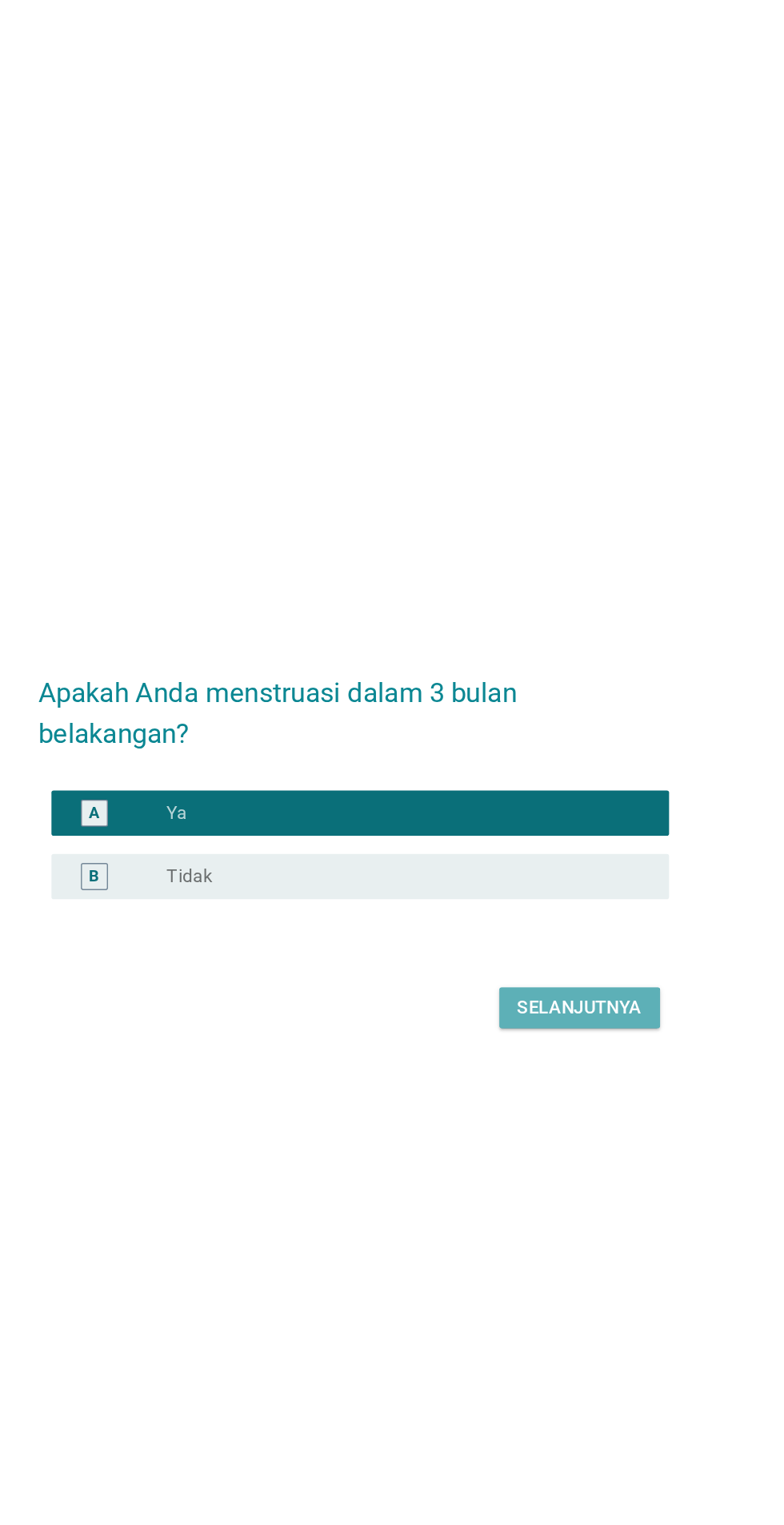
click at [581, 850] on div "Selanjutnya" at bounding box center [552, 840] width 88 height 19
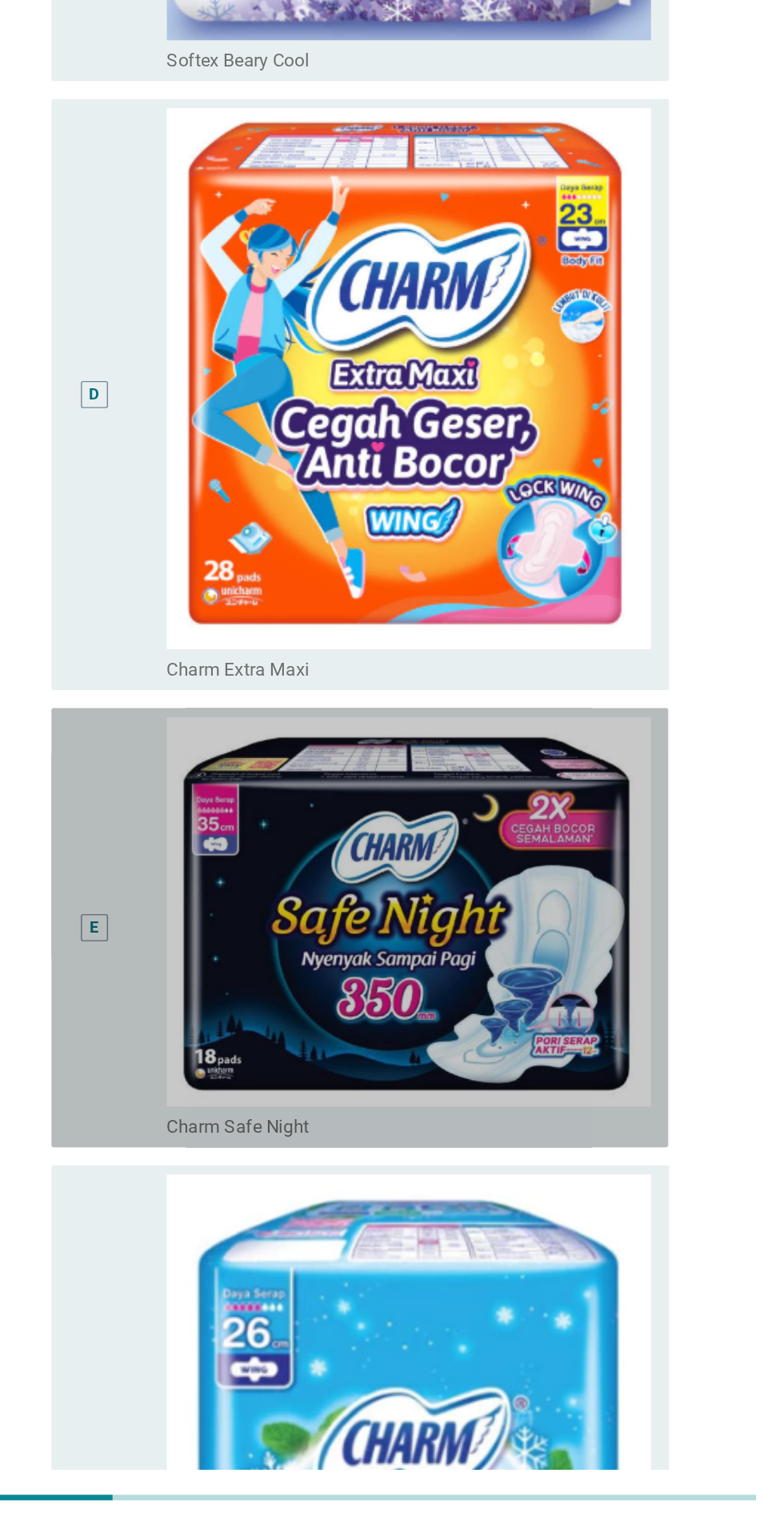
scroll to position [1247, 0]
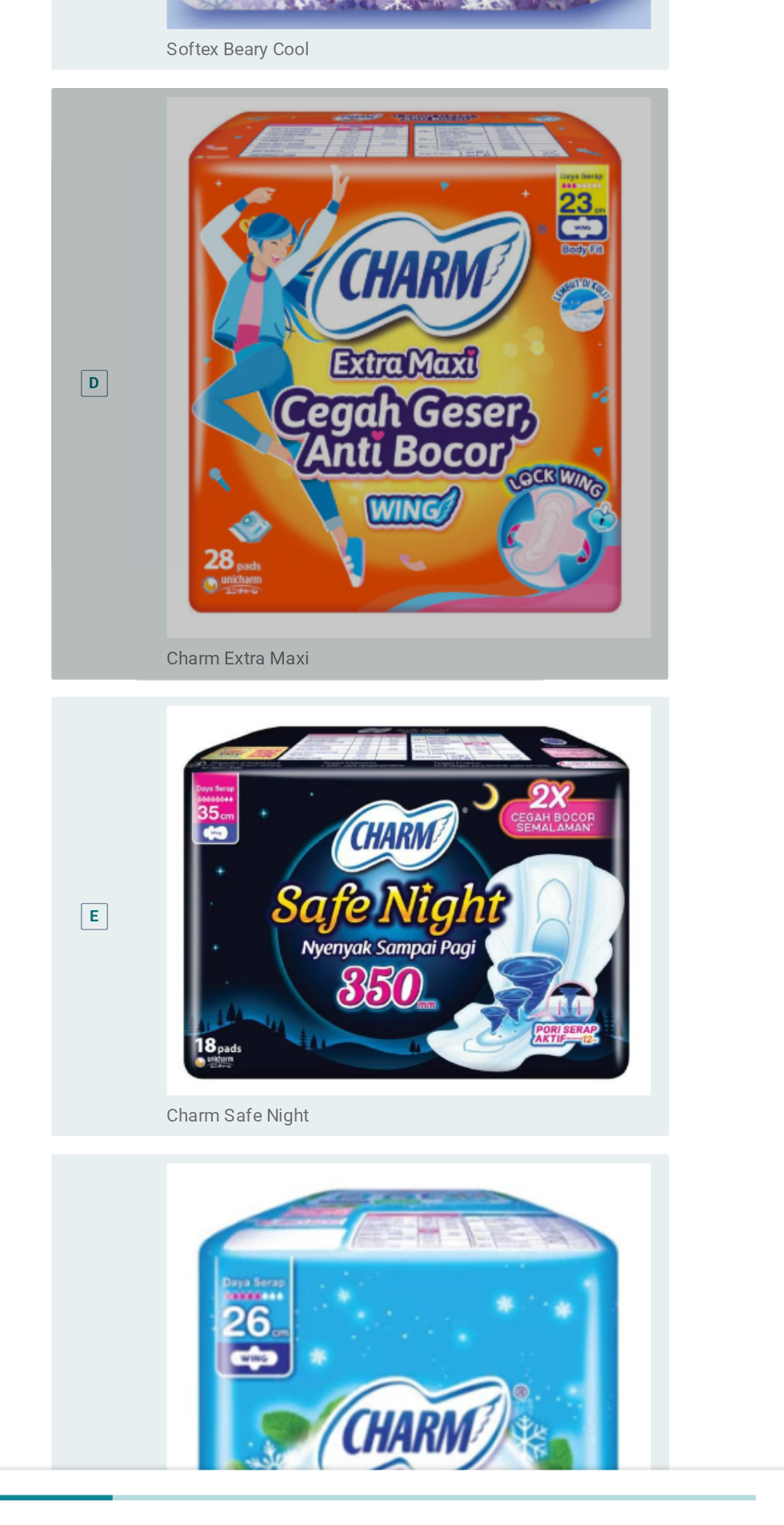
click at [499, 825] on img at bounding box center [431, 707] width 343 height 384
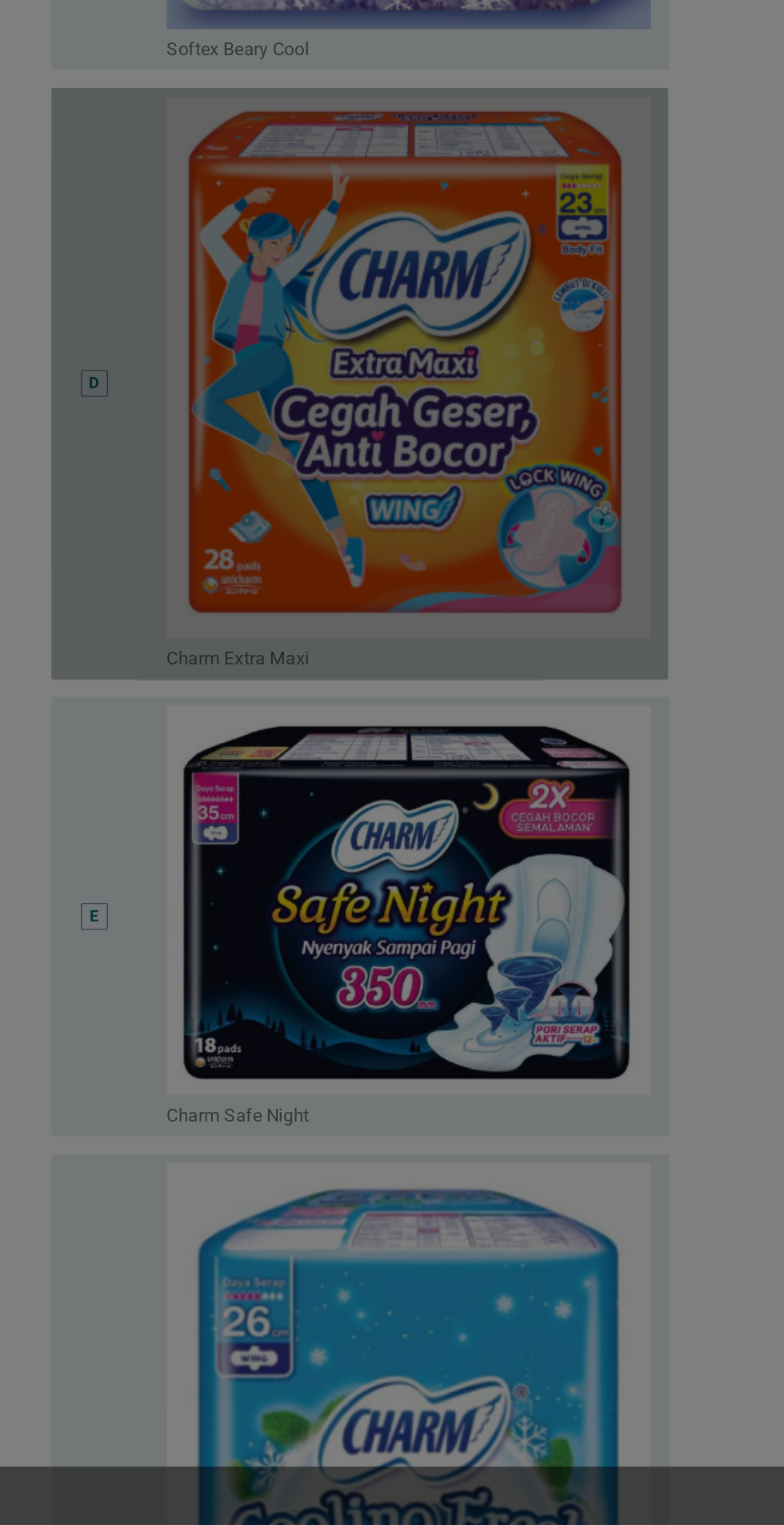
click at [425, 1053] on div at bounding box center [392, 762] width 784 height 1525
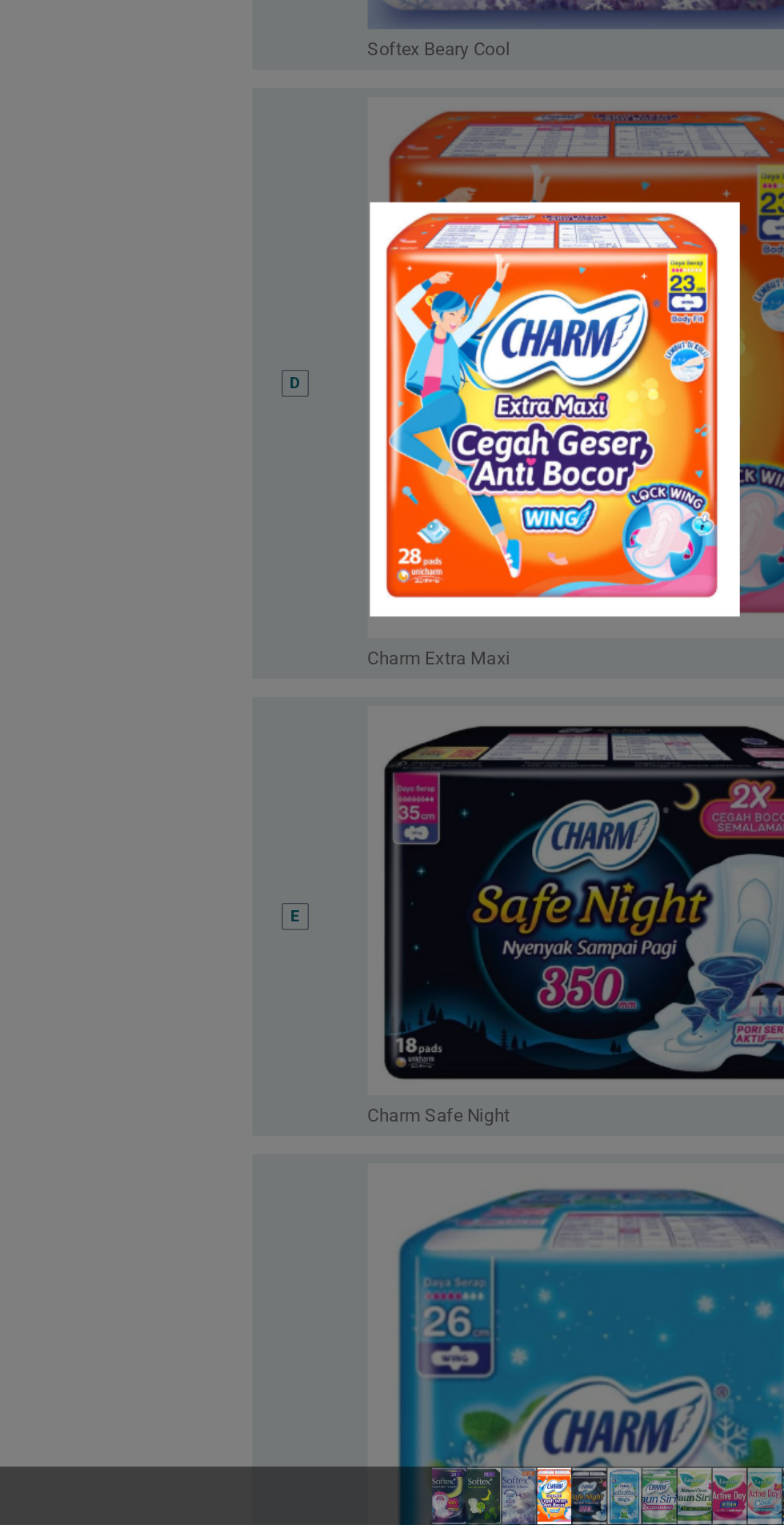
click at [102, 1085] on div at bounding box center [392, 762] width 784 height 1525
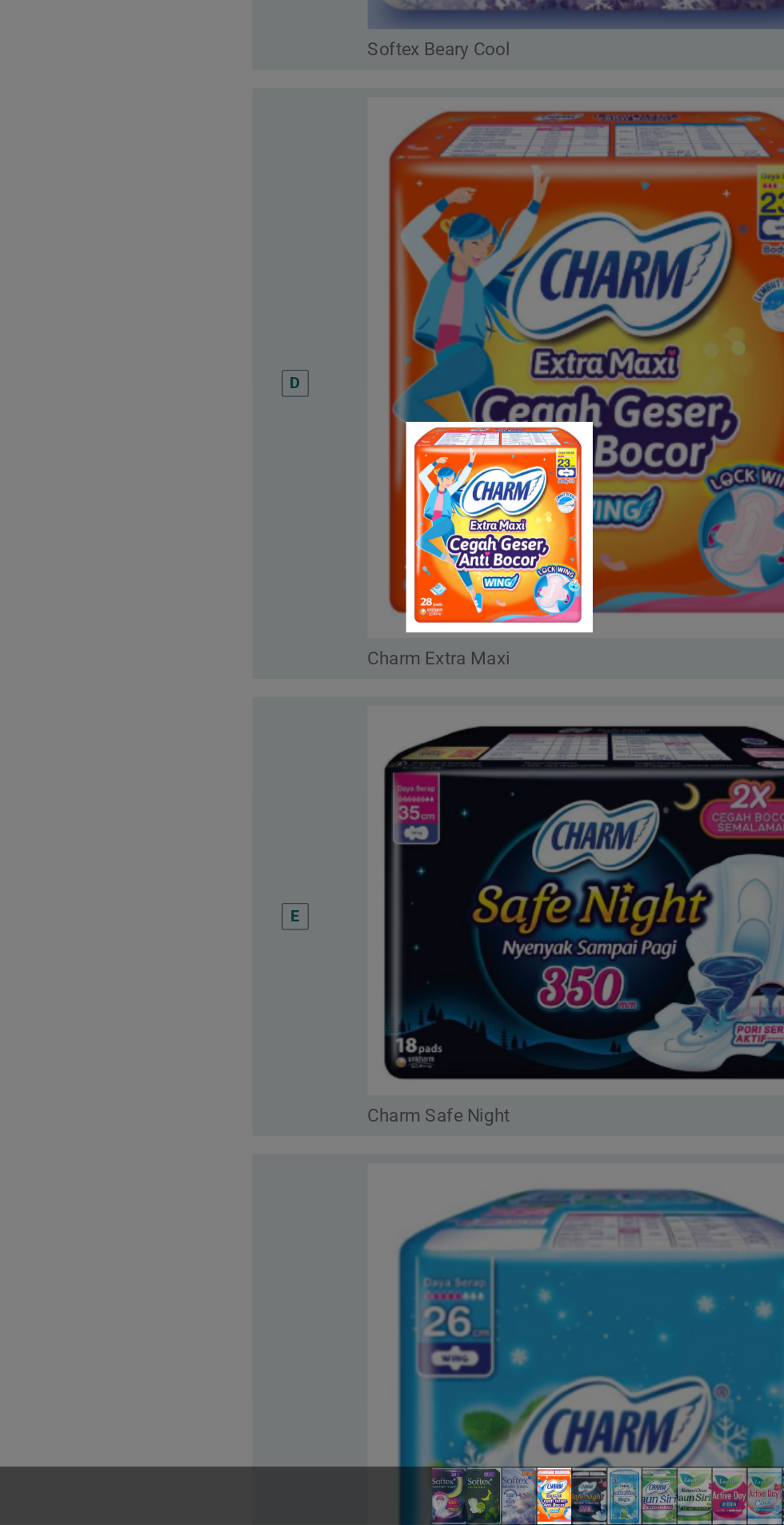
click at [383, 791] on img at bounding box center [353, 818] width 132 height 148
click at [414, 1154] on div at bounding box center [392, 762] width 784 height 1525
click at [374, 1499] on img at bounding box center [367, 1504] width 28 height 40
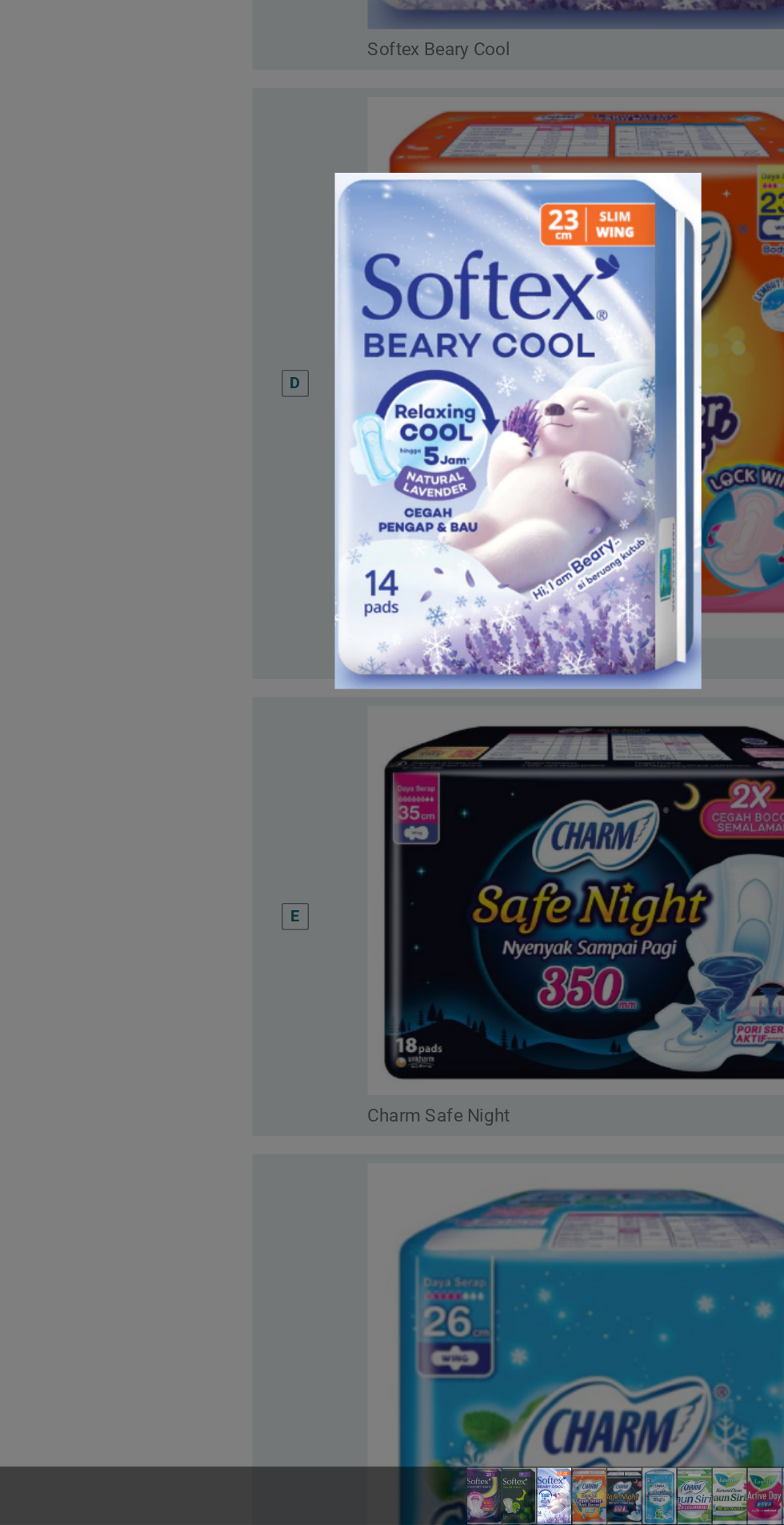
click at [396, 762] on img at bounding box center [366, 750] width 259 height 365
click at [385, 767] on img at bounding box center [366, 750] width 259 height 365
click at [408, 762] on div "100%" at bounding box center [392, 762] width 40 height 16
click at [228, 987] on div at bounding box center [392, 762] width 784 height 1525
click at [270, 979] on div at bounding box center [392, 762] width 784 height 1525
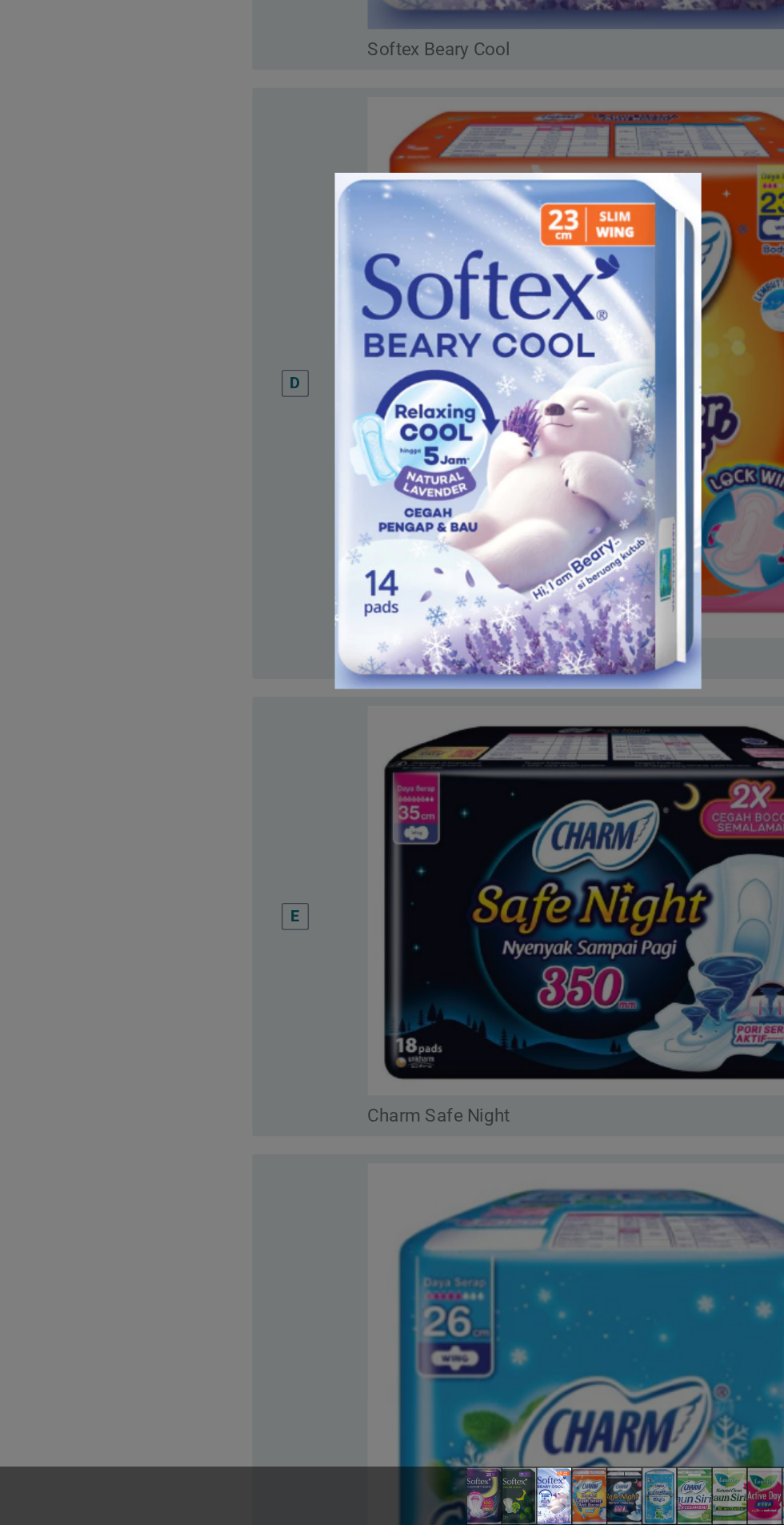
click at [134, 773] on div at bounding box center [392, 762] width 784 height 1525
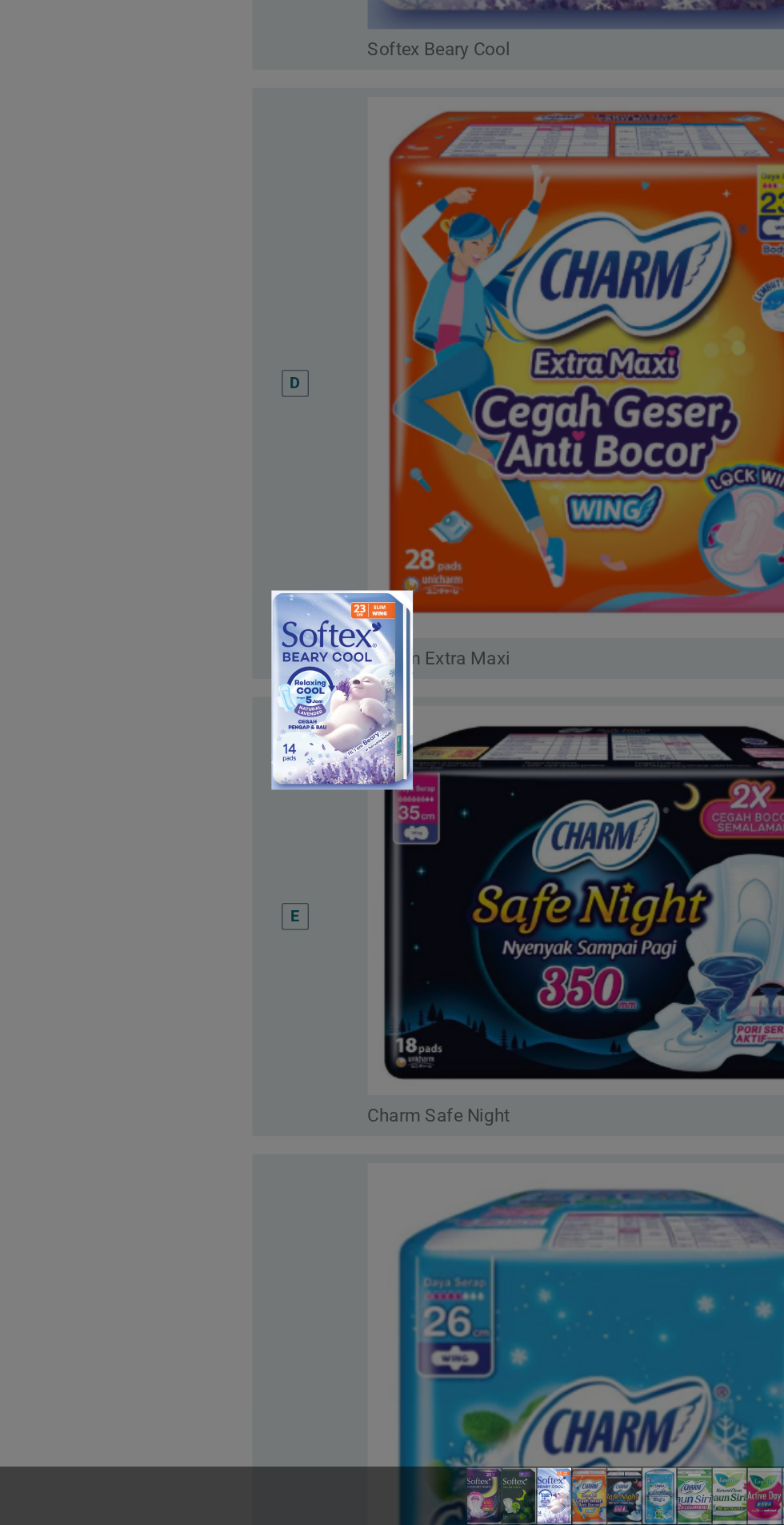
click at [409, 1262] on div at bounding box center [392, 762] width 784 height 1525
click at [285, 876] on img at bounding box center [242, 934] width 100 height 141
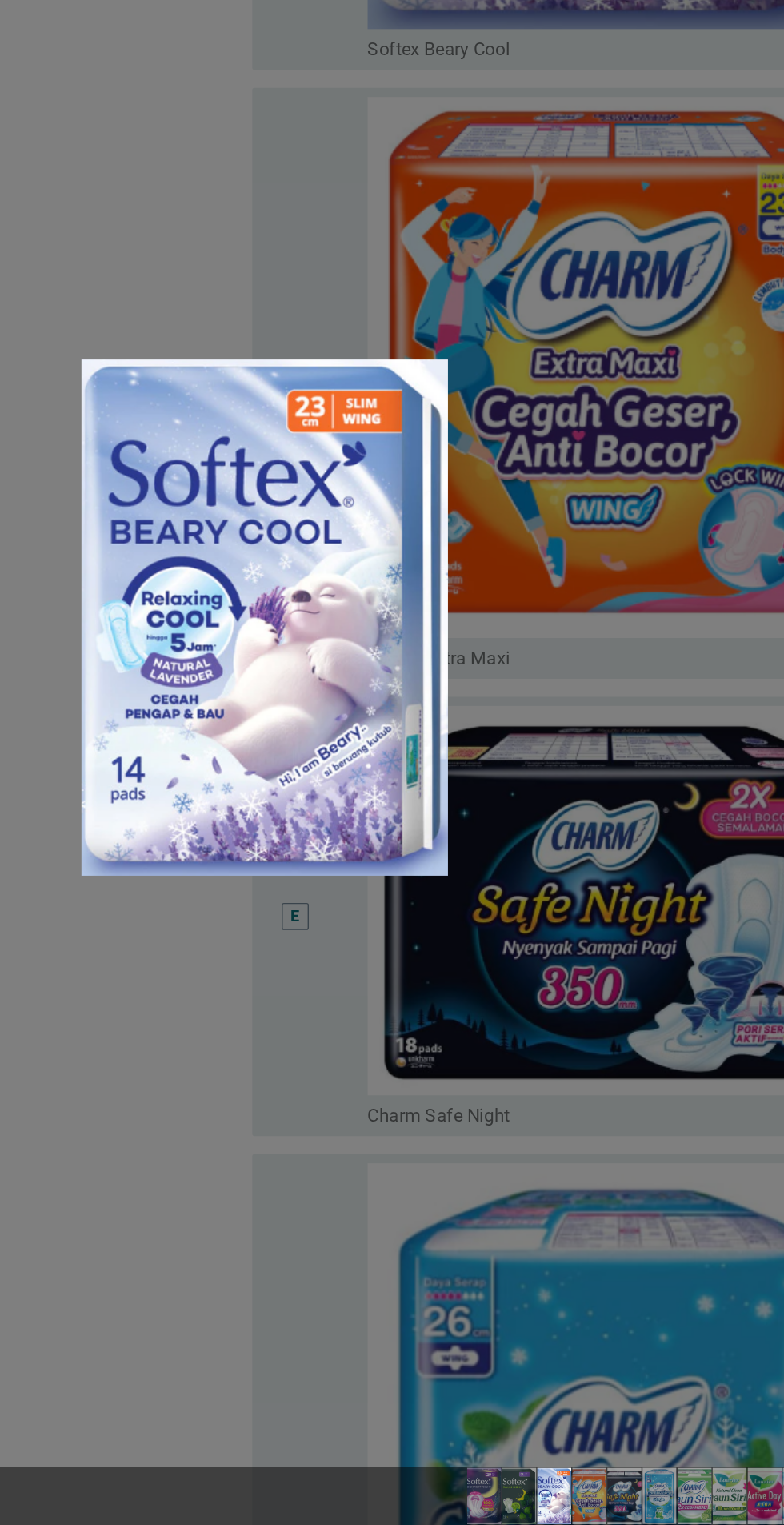
click at [439, 1039] on div at bounding box center [392, 762] width 784 height 1525
click at [442, 1047] on div at bounding box center [392, 762] width 784 height 1525
click at [378, 1500] on img at bounding box center [367, 1504] width 28 height 40
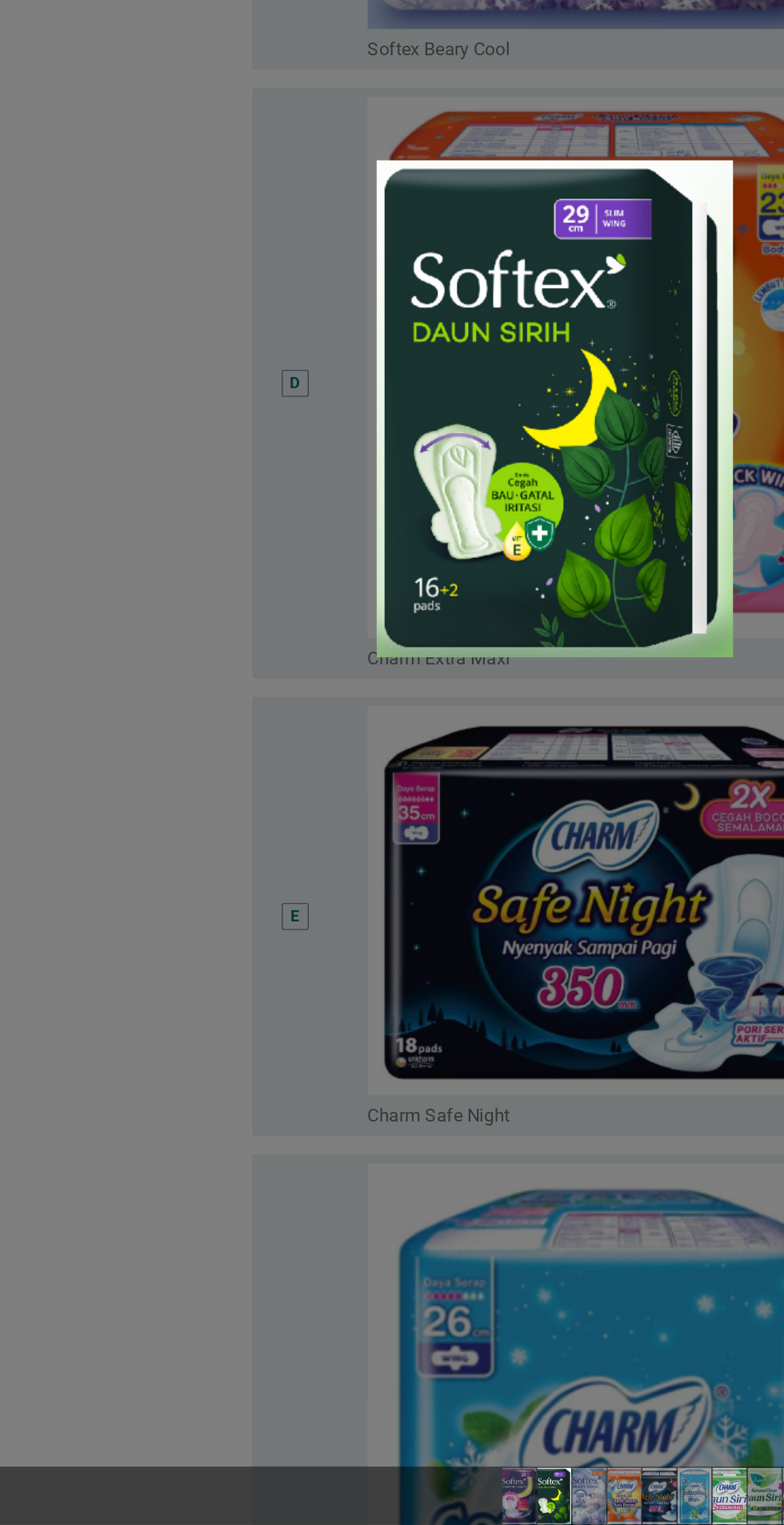
click at [524, 1502] on img at bounding box center [516, 1504] width 46 height 40
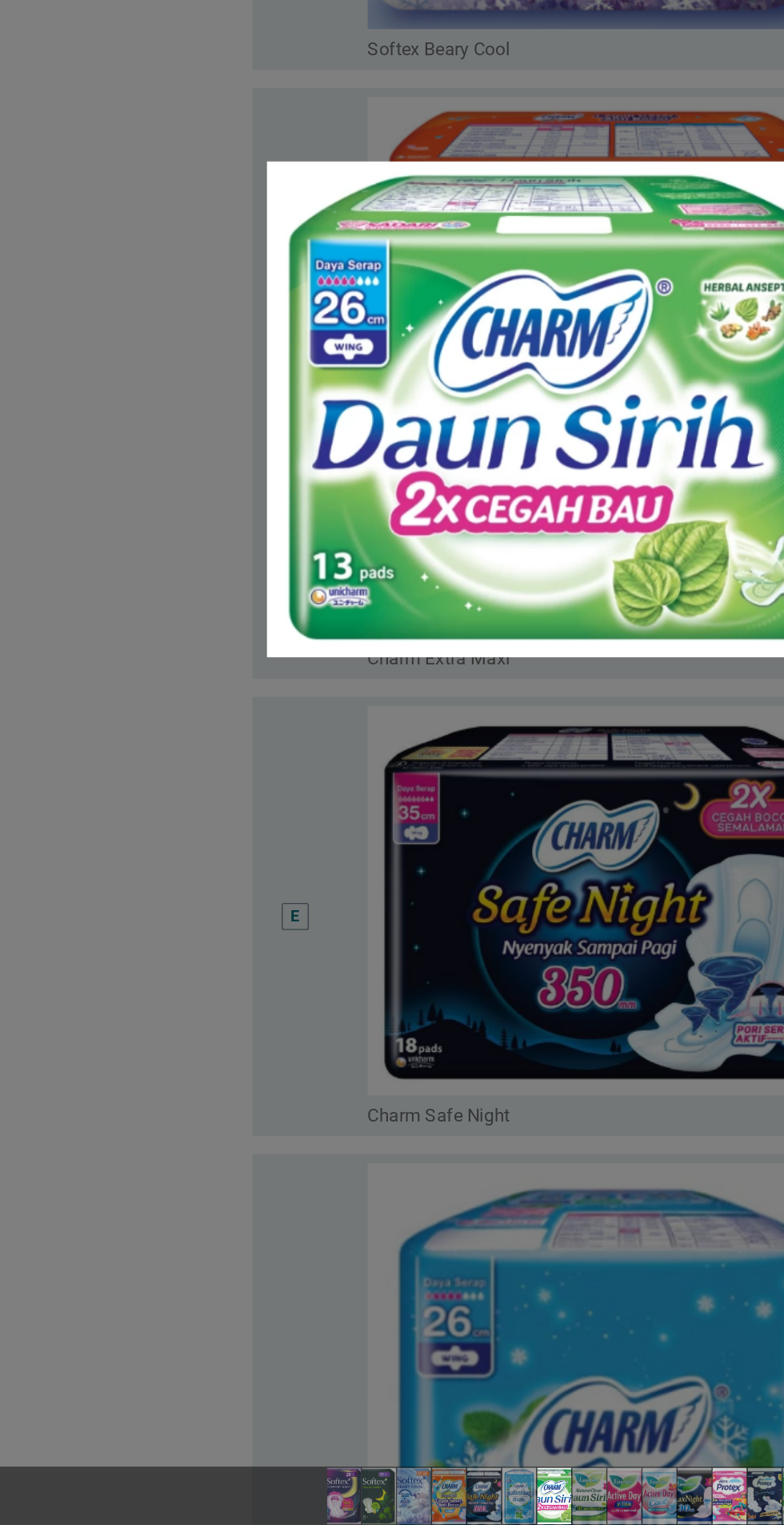
click at [523, 1505] on img at bounding box center [517, 1504] width 34 height 40
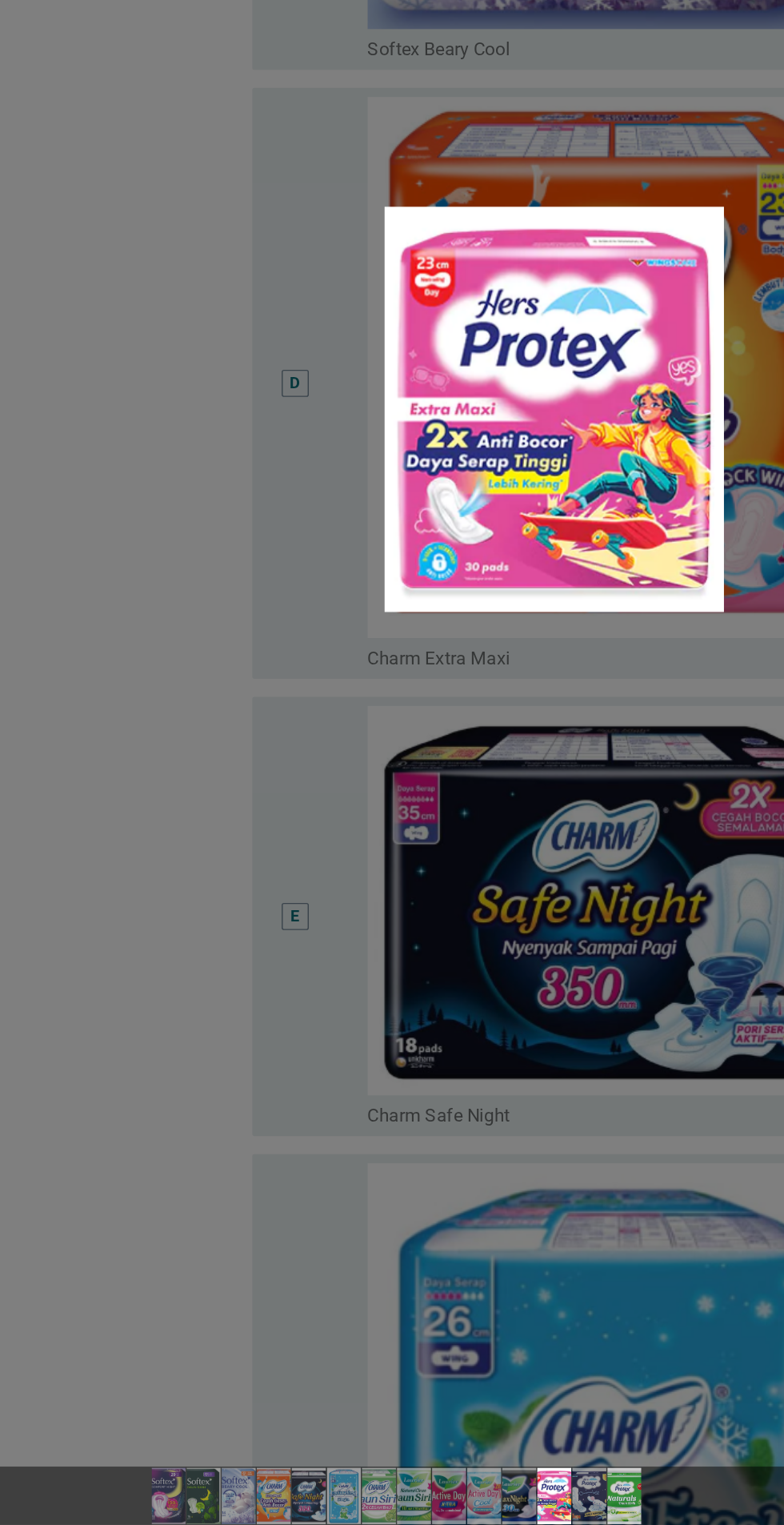
click at [444, 1502] on img at bounding box center [442, 1504] width 49 height 40
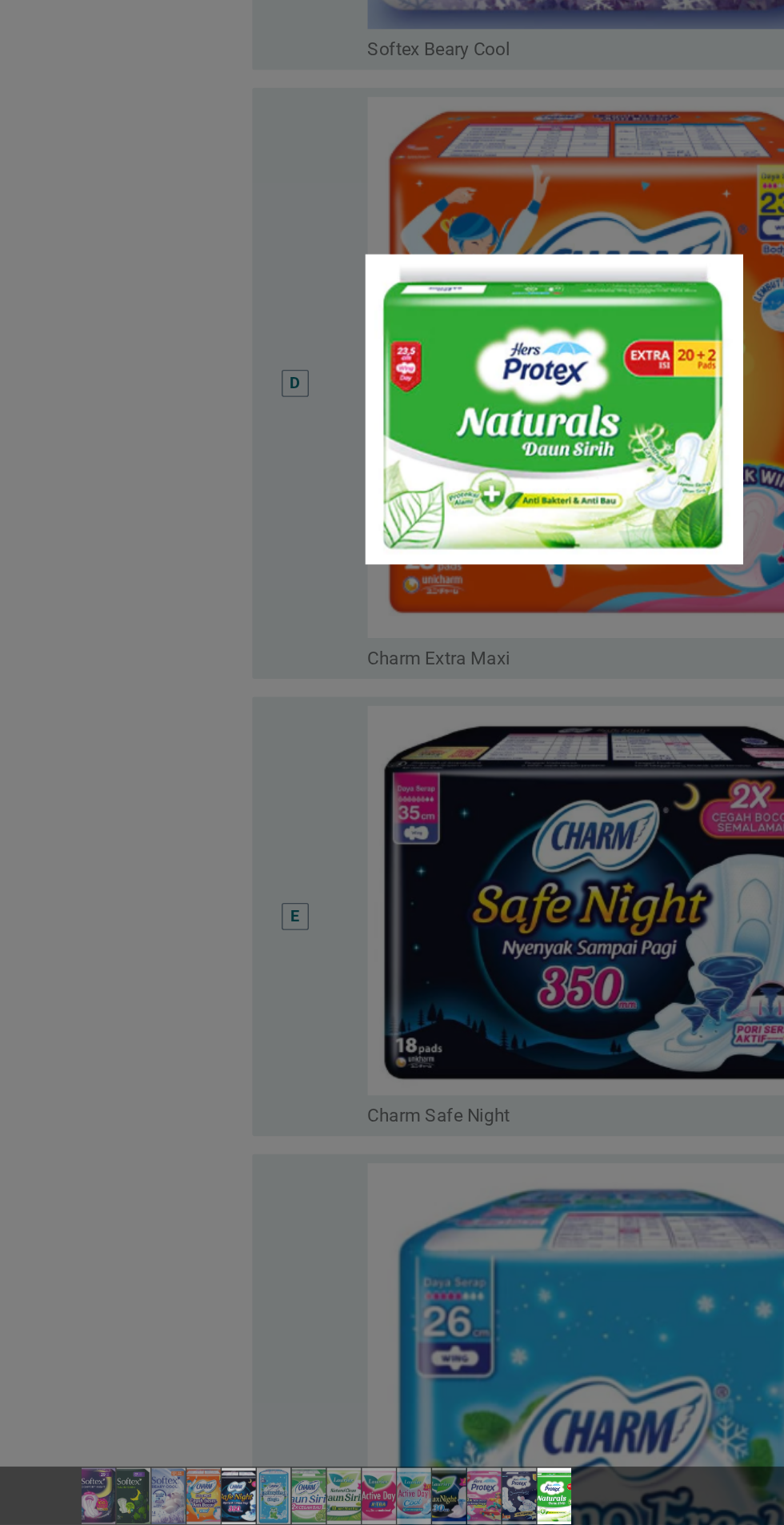
click at [178, 1499] on img at bounding box center [168, 1504] width 50 height 40
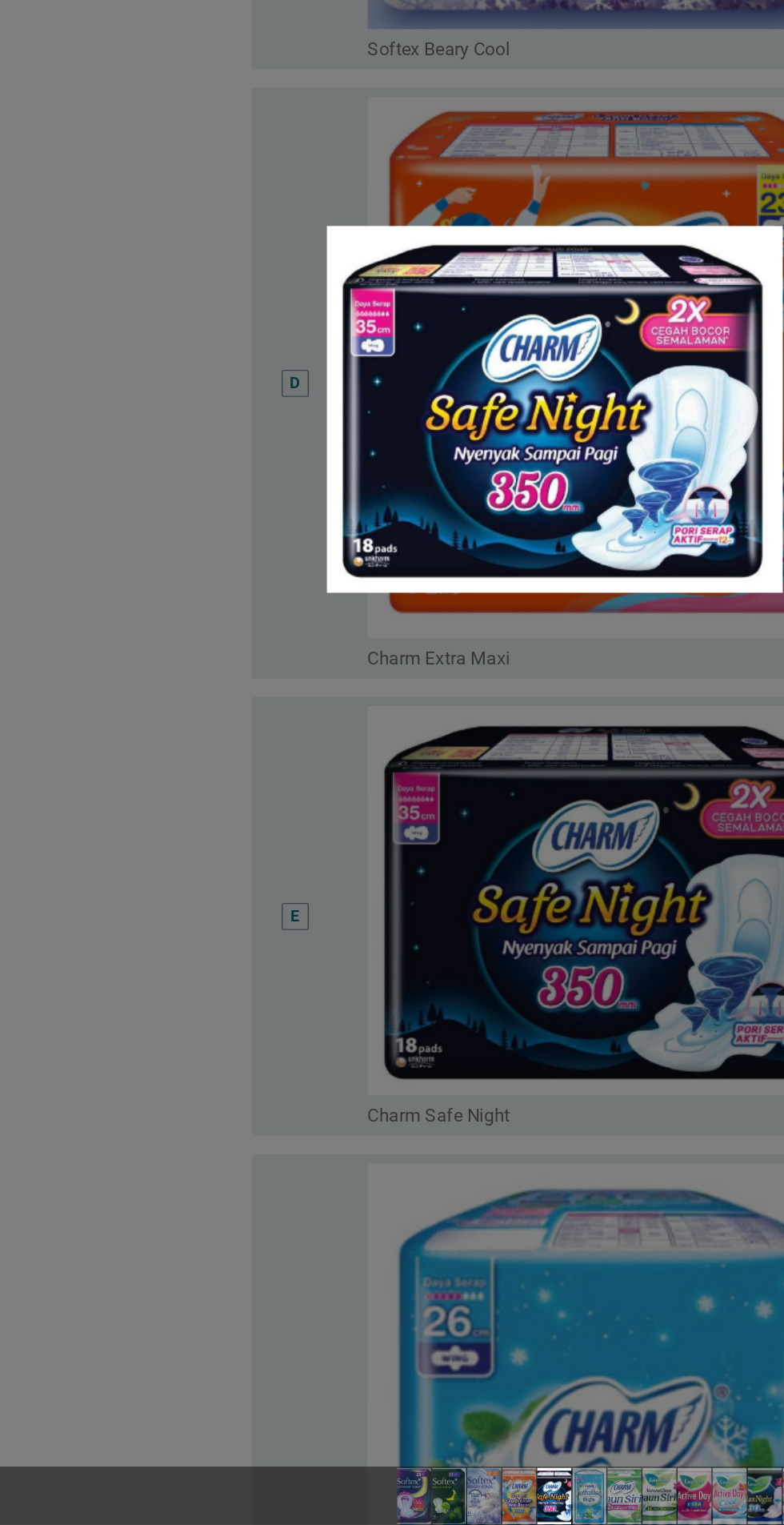
click at [434, 783] on img at bounding box center [392, 735] width 322 height 259
click at [396, 730] on img at bounding box center [392, 735] width 322 height 259
click at [401, 737] on img at bounding box center [392, 735] width 322 height 259
click at [229, 1070] on div at bounding box center [392, 762] width 784 height 1525
click at [228, 1076] on div at bounding box center [392, 762] width 784 height 1525
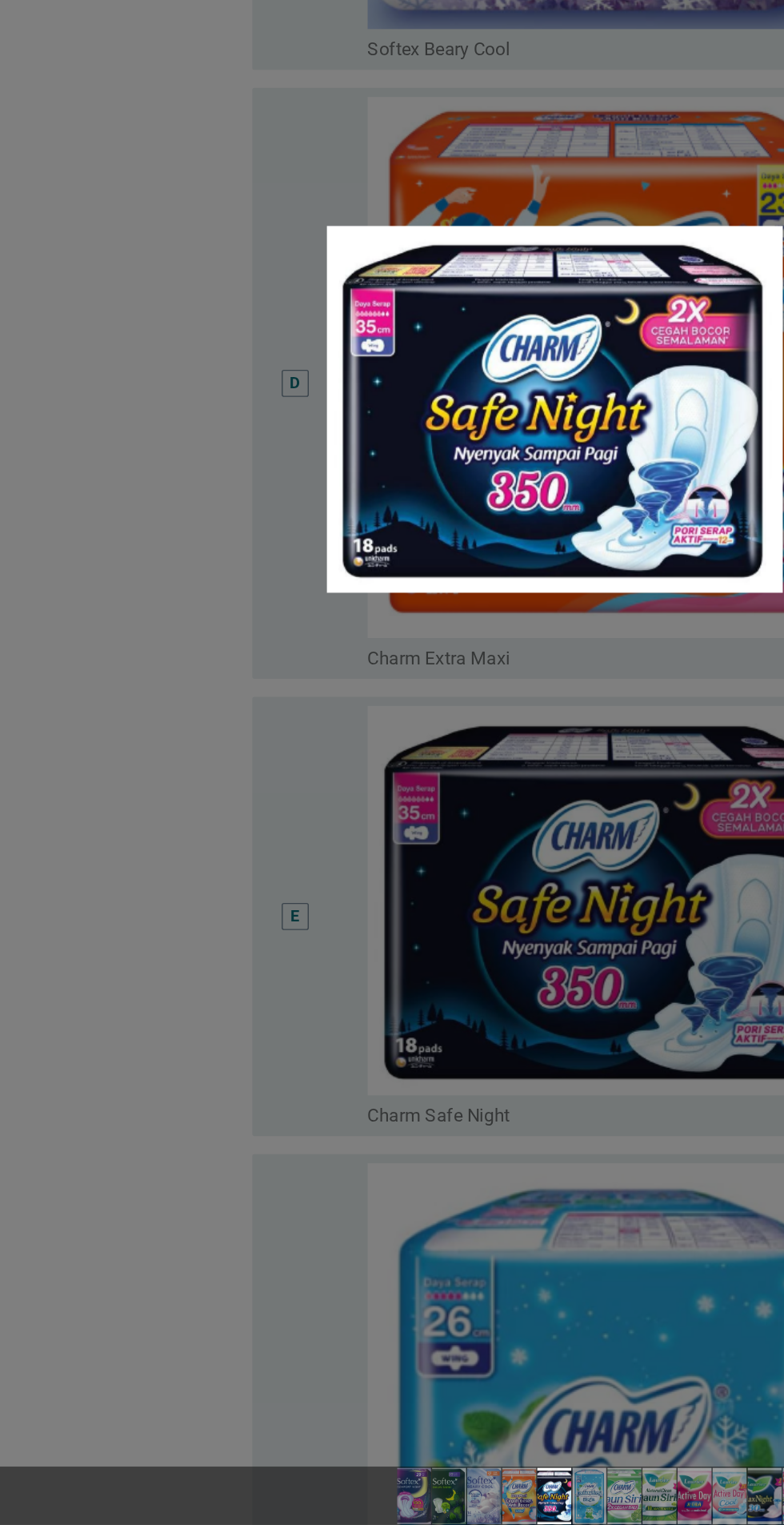
click at [223, 1090] on div at bounding box center [392, 762] width 784 height 1525
click at [230, 1103] on div at bounding box center [392, 762] width 784 height 1525
click at [470, 564] on div at bounding box center [392, 762] width 784 height 1525
click at [462, 548] on div at bounding box center [392, 762] width 784 height 1525
click at [457, 538] on div at bounding box center [392, 762] width 784 height 1525
